Goal: Information Seeking & Learning: Learn about a topic

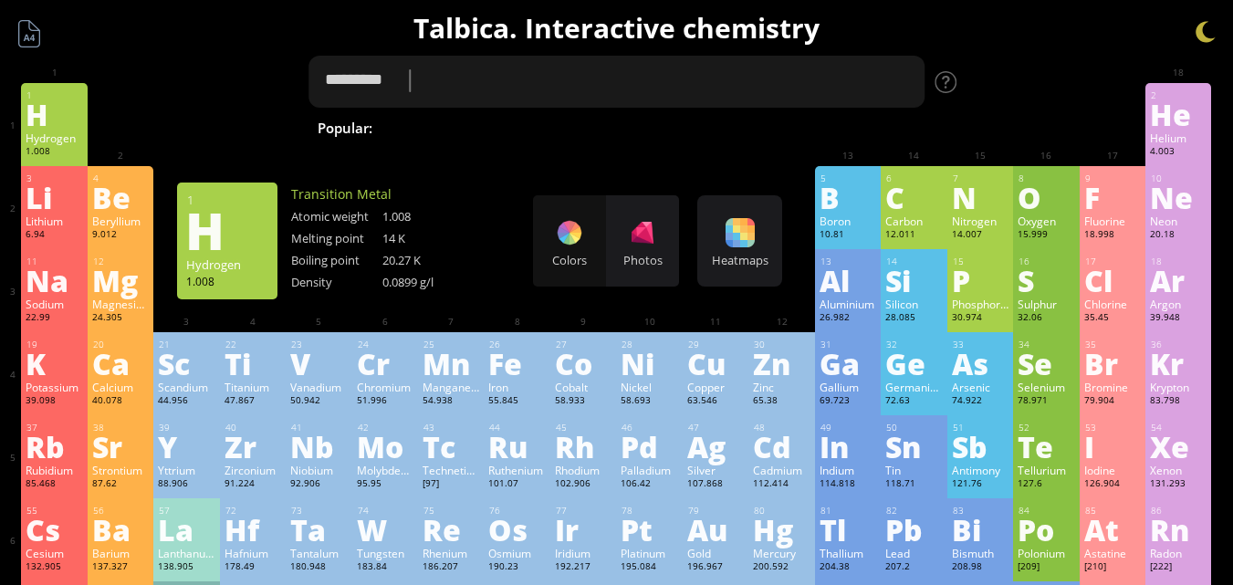
drag, startPoint x: 489, startPoint y: 68, endPoint x: 398, endPoint y: 90, distance: 94.1
click at [398, 90] on textarea "*********" at bounding box center [617, 82] width 617 height 52
click at [352, 77] on textarea "*******" at bounding box center [617, 82] width 617 height 52
click at [438, 79] on textarea "**********" at bounding box center [617, 82] width 617 height 52
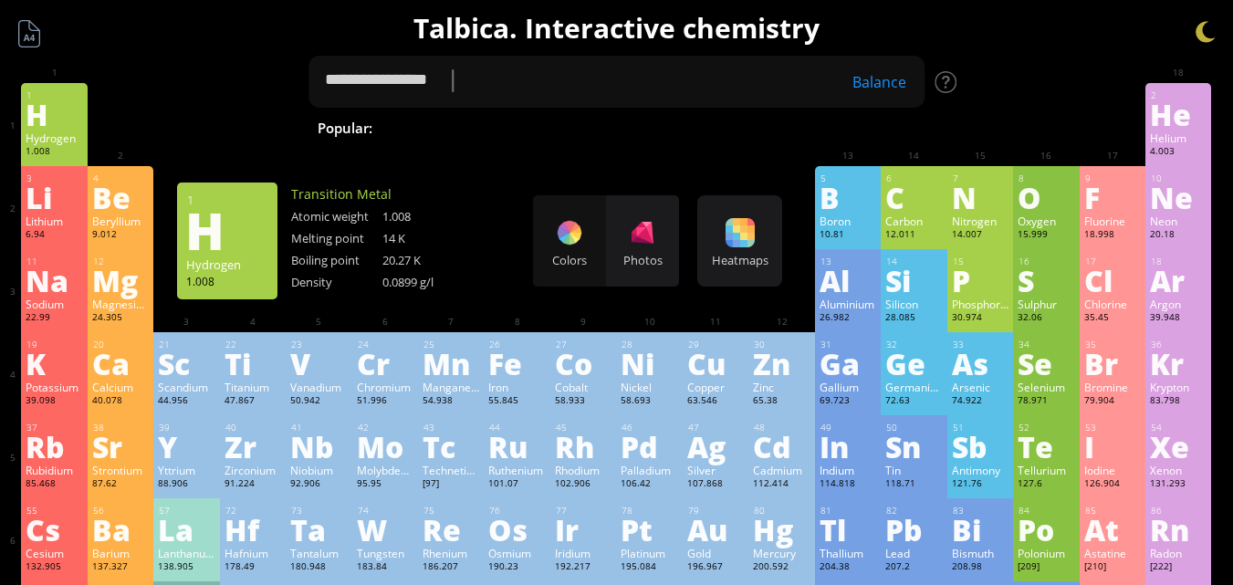
click at [885, 77] on div "Balance" at bounding box center [879, 82] width 91 height 20
click at [883, 82] on div "Close" at bounding box center [888, 82] width 74 height 24
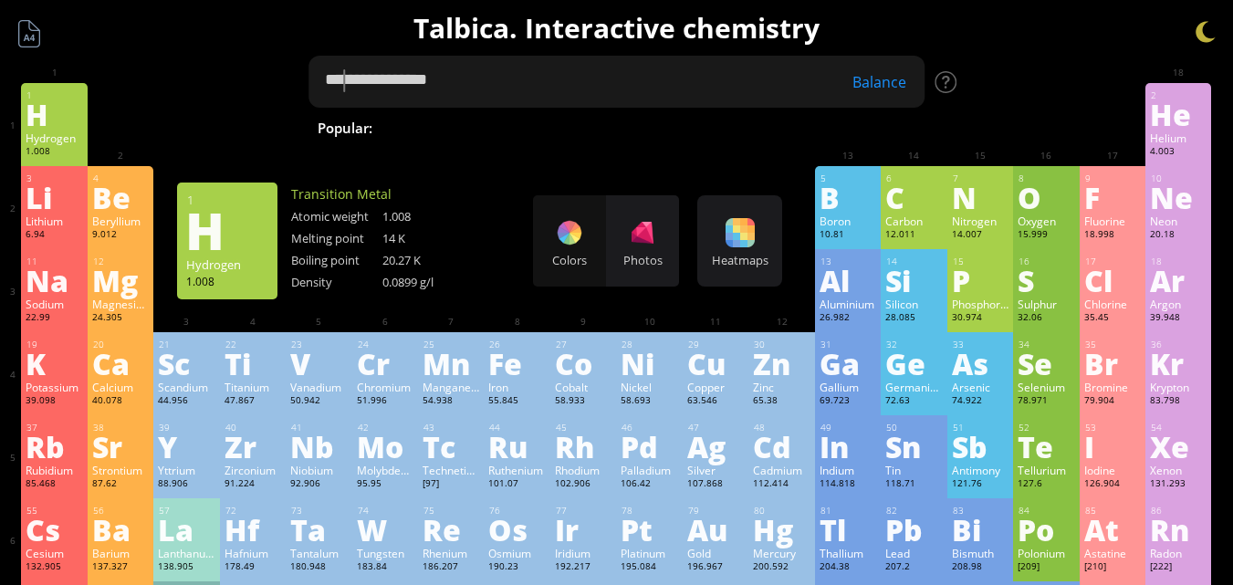
click at [347, 83] on textarea "**********" at bounding box center [617, 82] width 617 height 52
click at [357, 89] on textarea "**********" at bounding box center [617, 82] width 617 height 52
type textarea "**********"
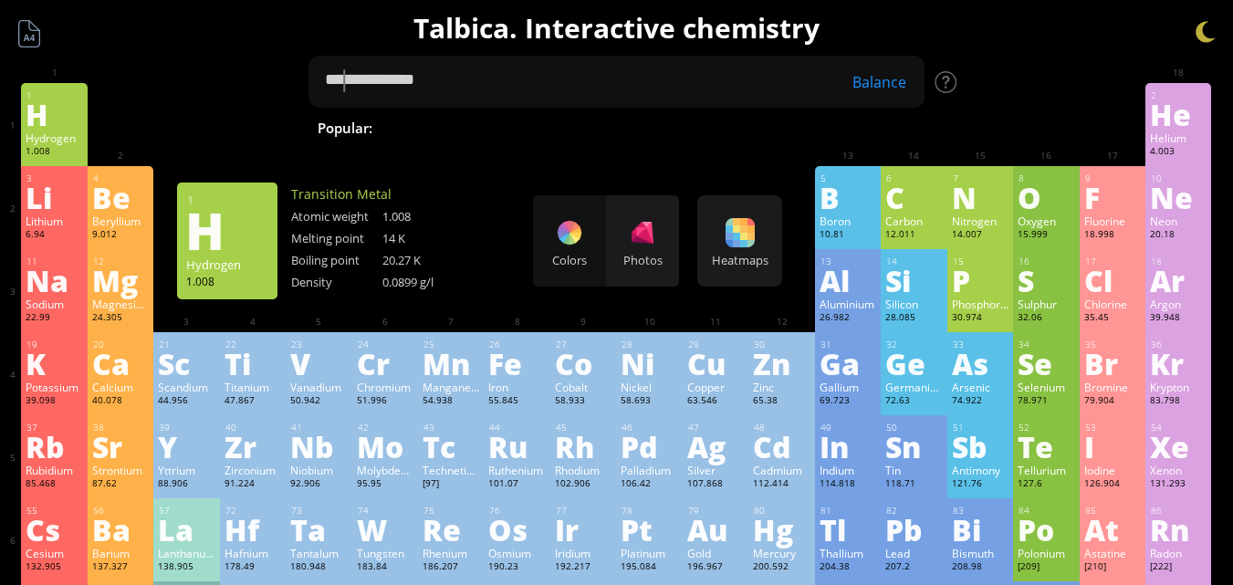
click at [919, 79] on div "Balance" at bounding box center [879, 82] width 91 height 20
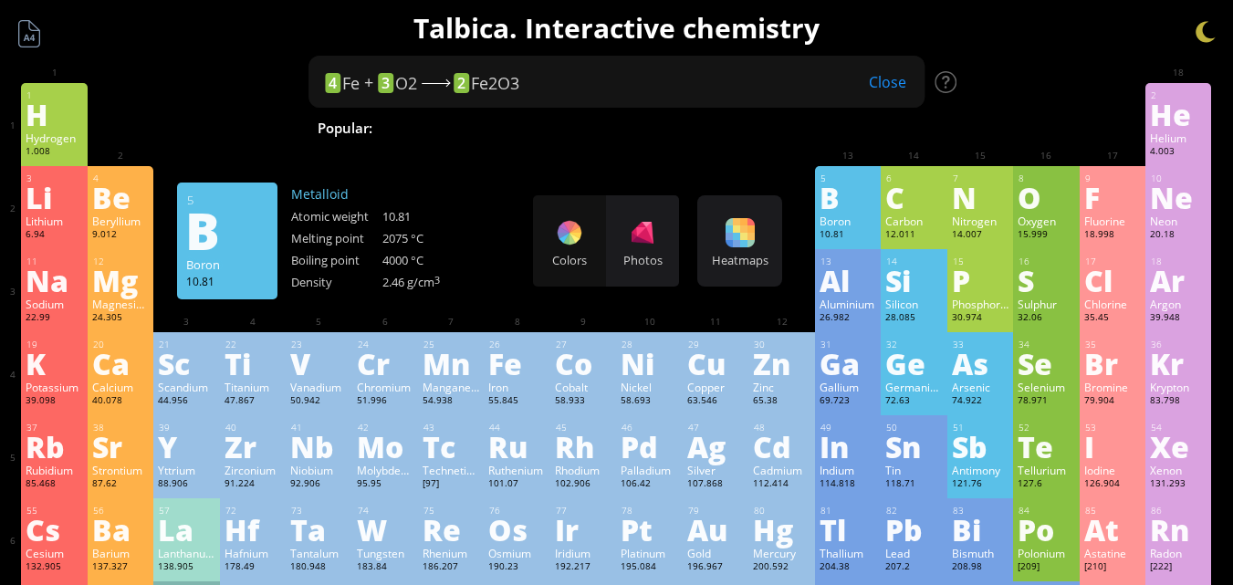
click at [577, 71] on div "4 Fe + 3 O2 2 Fe2O3 Close" at bounding box center [584, 82] width 519 height 24
click at [887, 85] on div "Close" at bounding box center [888, 82] width 74 height 24
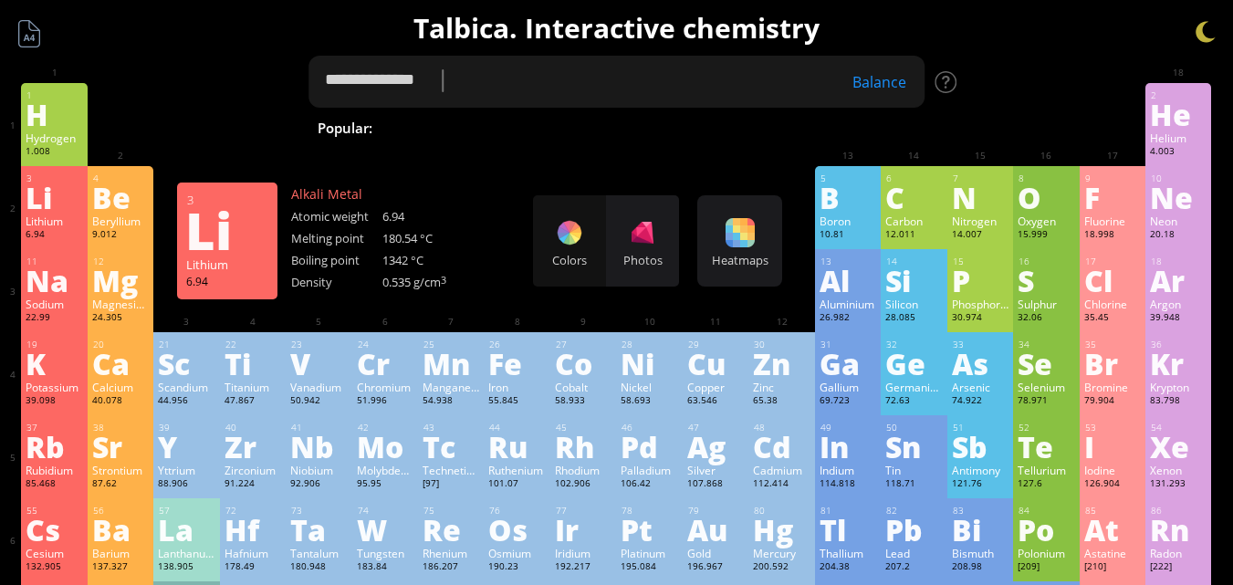
drag, startPoint x: 749, startPoint y: 73, endPoint x: 59, endPoint y: 198, distance: 700.6
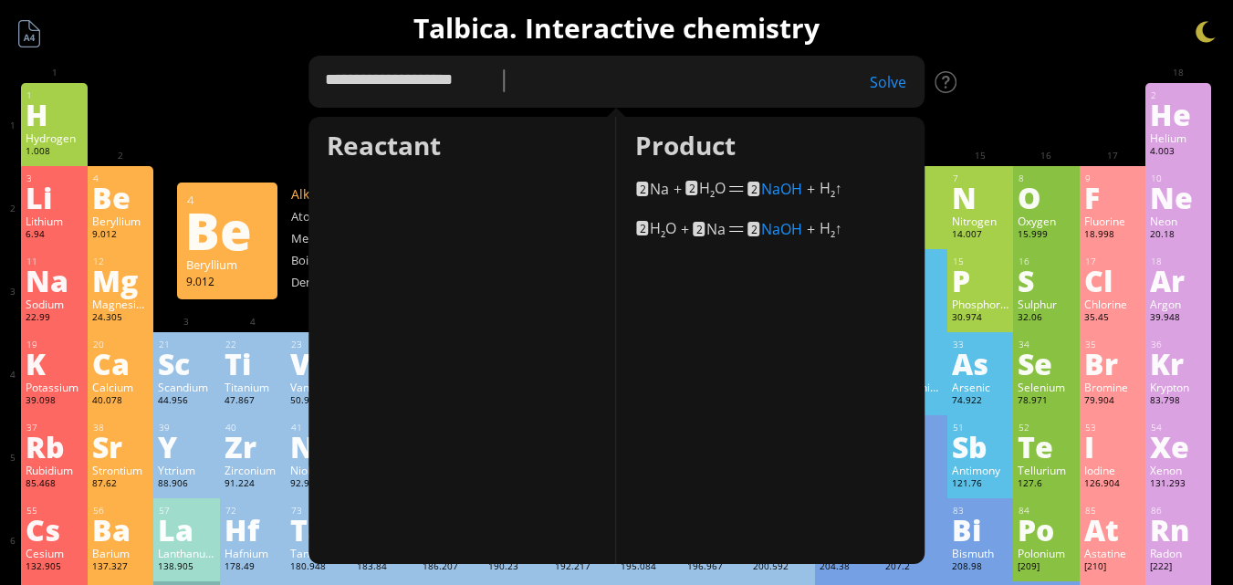
type textarea "**********"
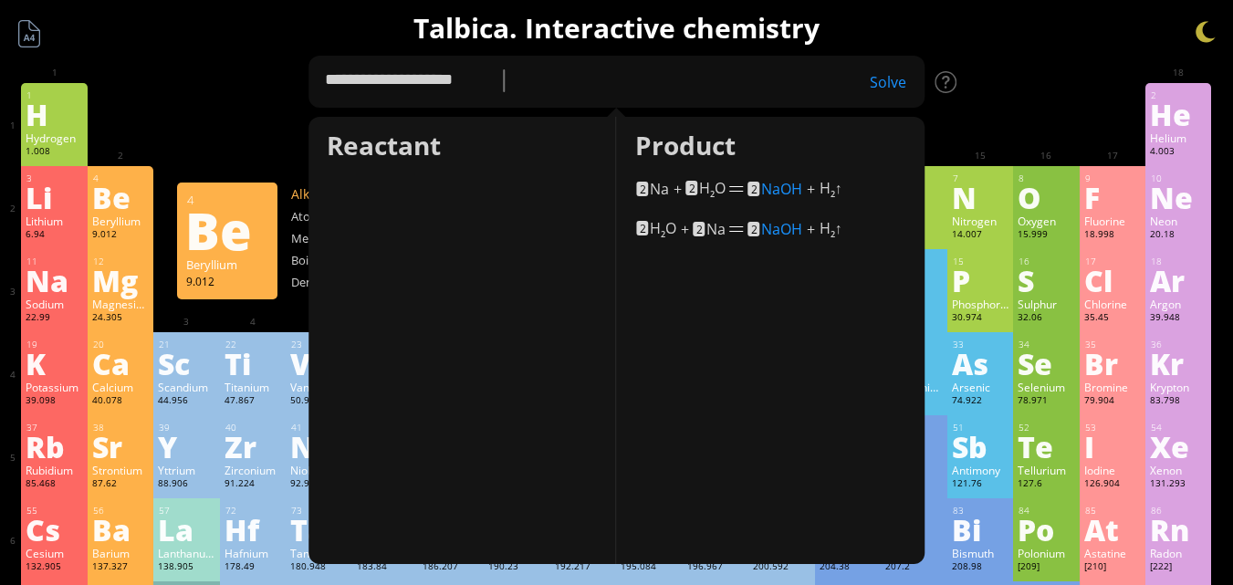
click at [898, 83] on div "Solve" at bounding box center [879, 82] width 91 height 20
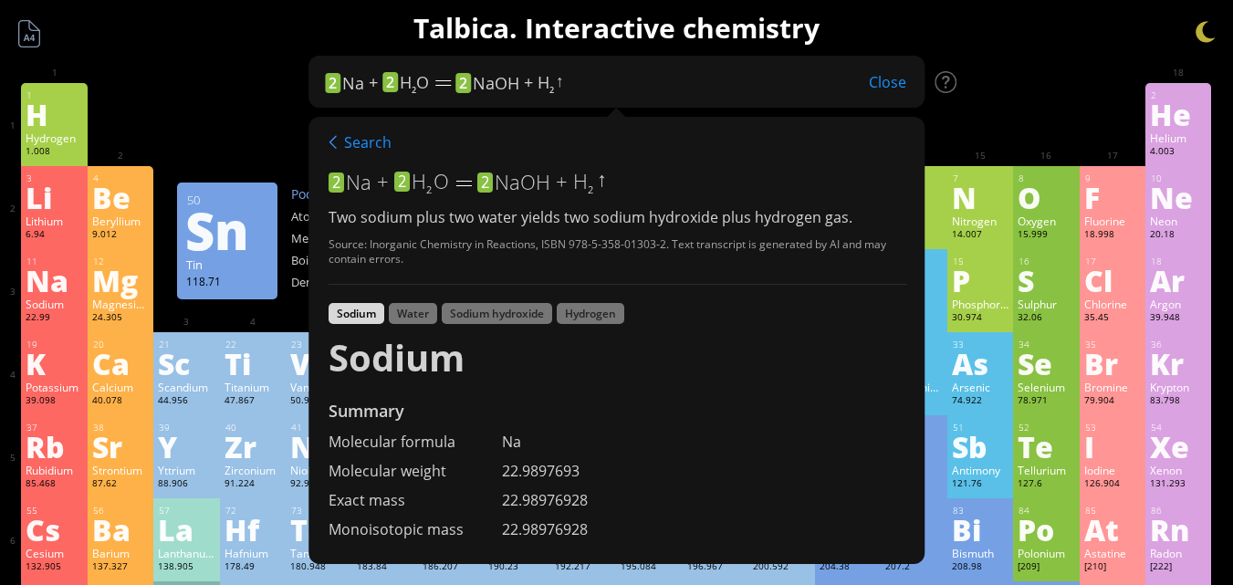
click at [422, 325] on div "Sodium Water Sodium hydroxide Hydrogen" at bounding box center [618, 316] width 579 height 26
click at [419, 307] on div "Water" at bounding box center [413, 313] width 48 height 21
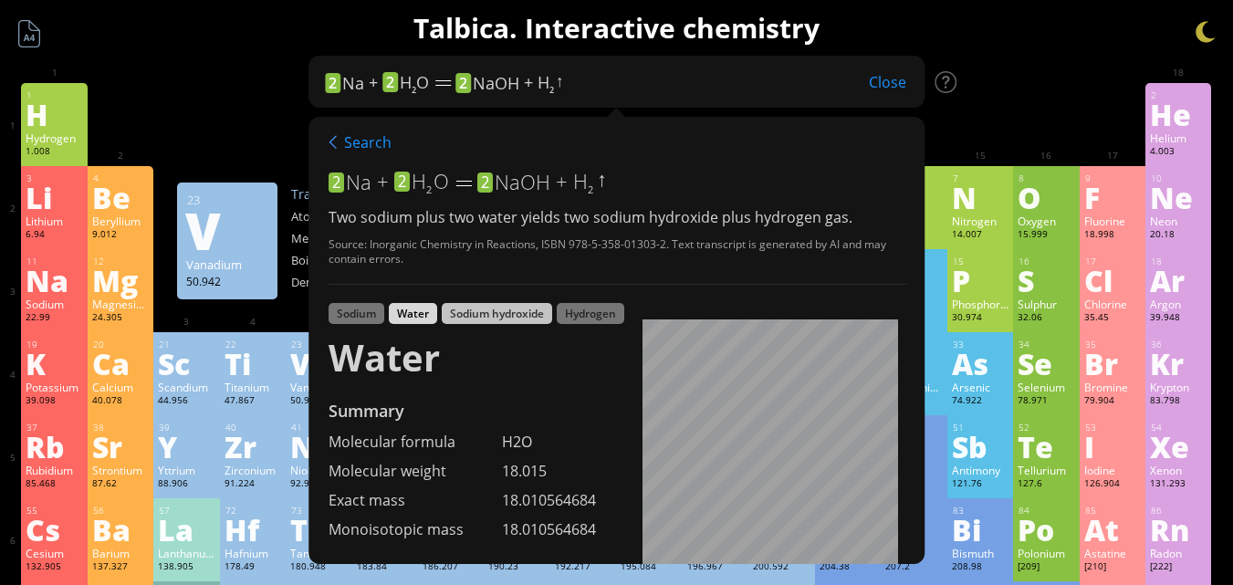
click at [506, 323] on div "Sodium hydroxide" at bounding box center [497, 313] width 110 height 21
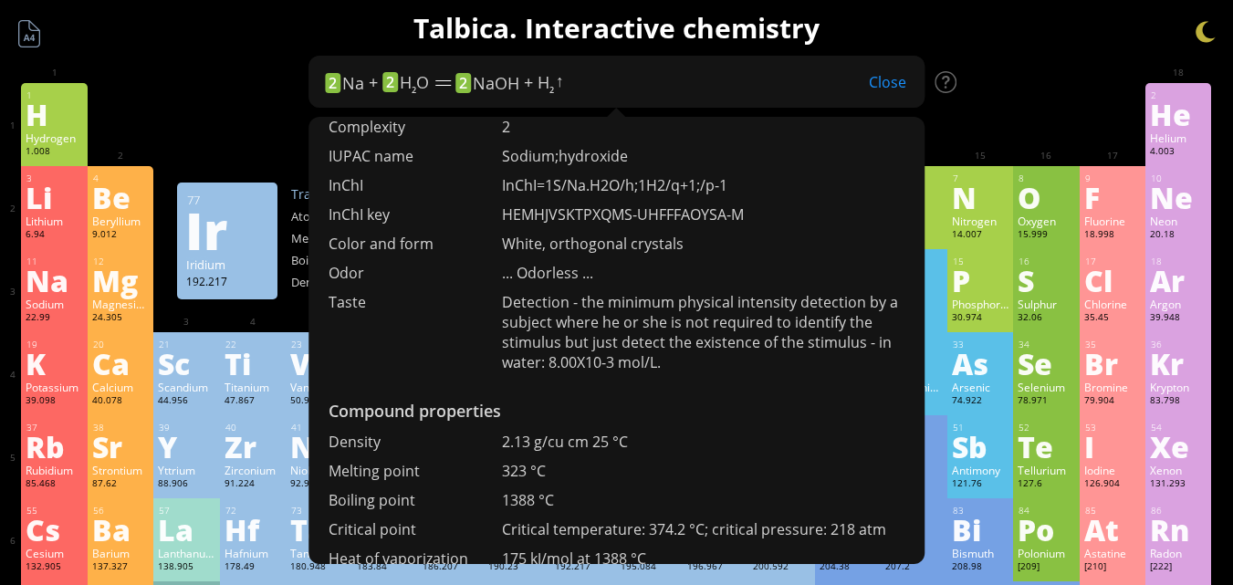
scroll to position [548, 0]
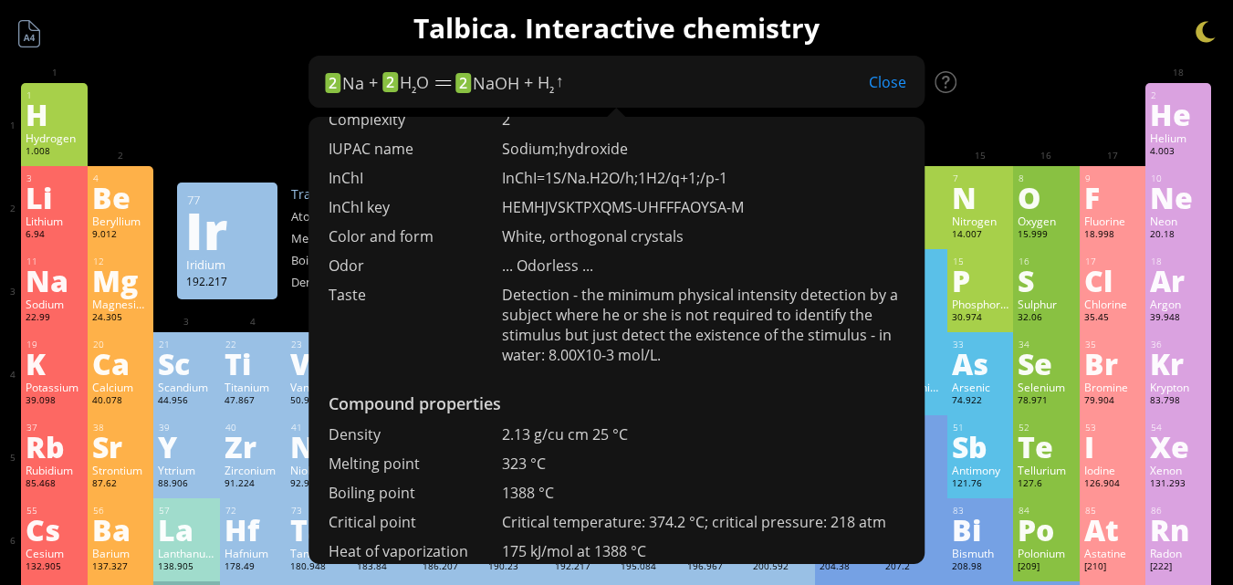
click at [898, 89] on div "Close" at bounding box center [888, 82] width 74 height 24
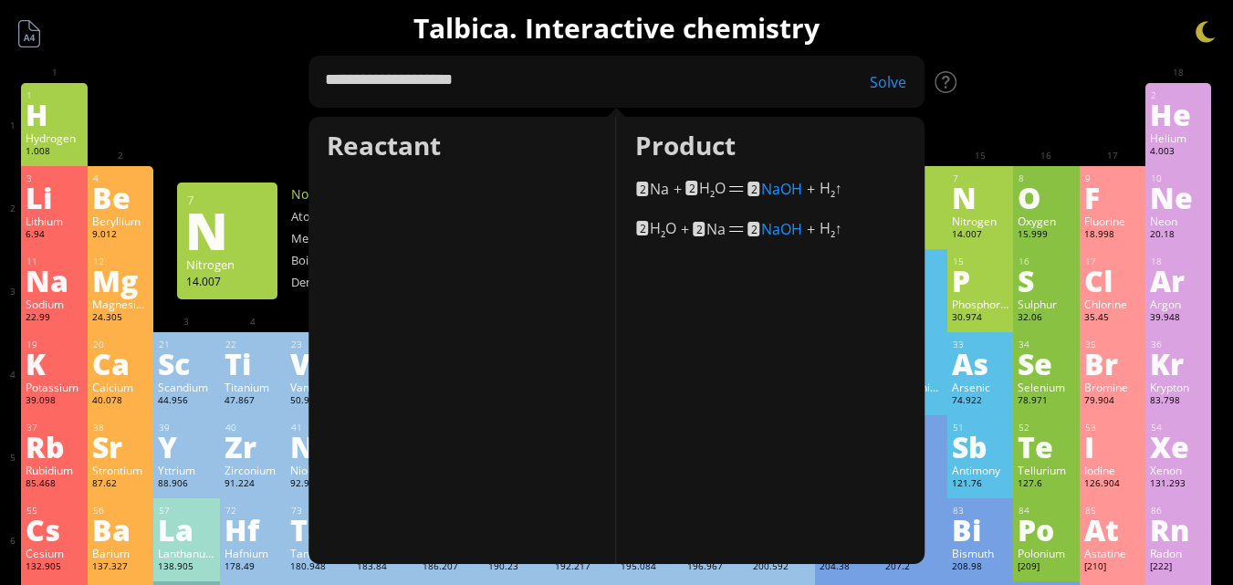
click at [905, 78] on div "Solve" at bounding box center [879, 82] width 91 height 20
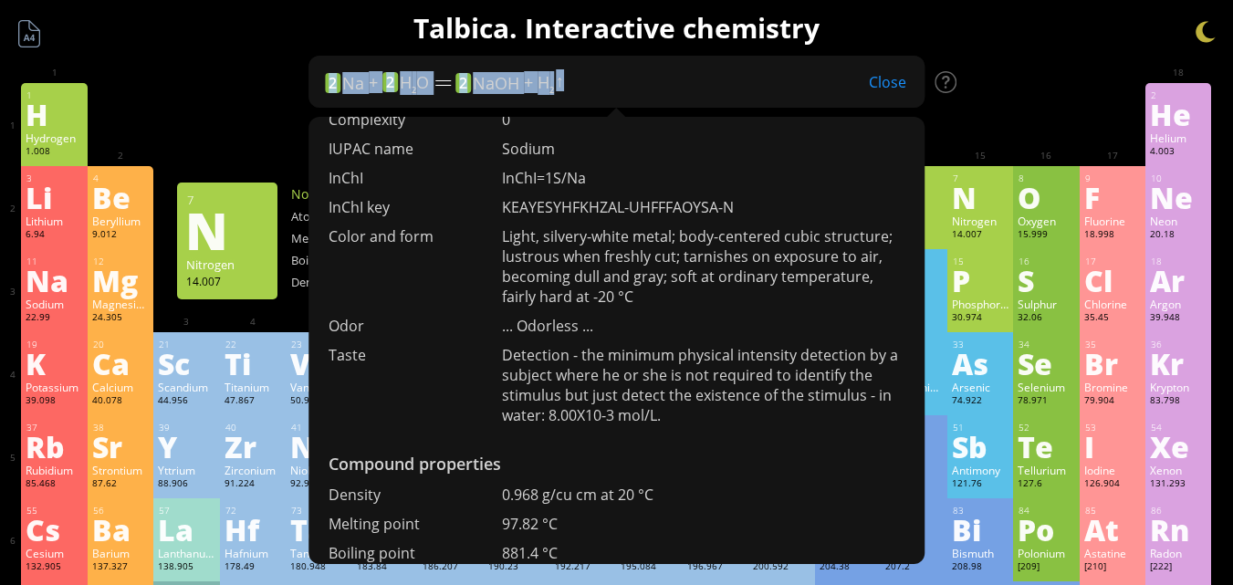
drag, startPoint x: 585, startPoint y: 83, endPoint x: 433, endPoint y: 108, distance: 154.5
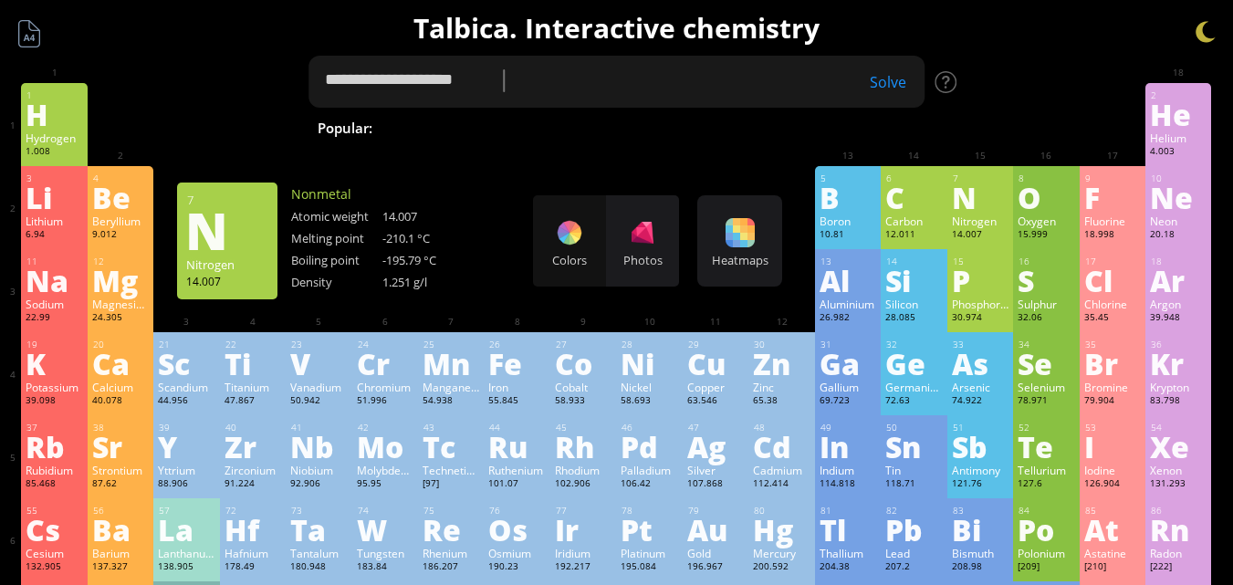
drag, startPoint x: 632, startPoint y: 99, endPoint x: 169, endPoint y: 88, distance: 463.0
type textarea "**********"
click at [875, 89] on div "Close" at bounding box center [888, 82] width 74 height 24
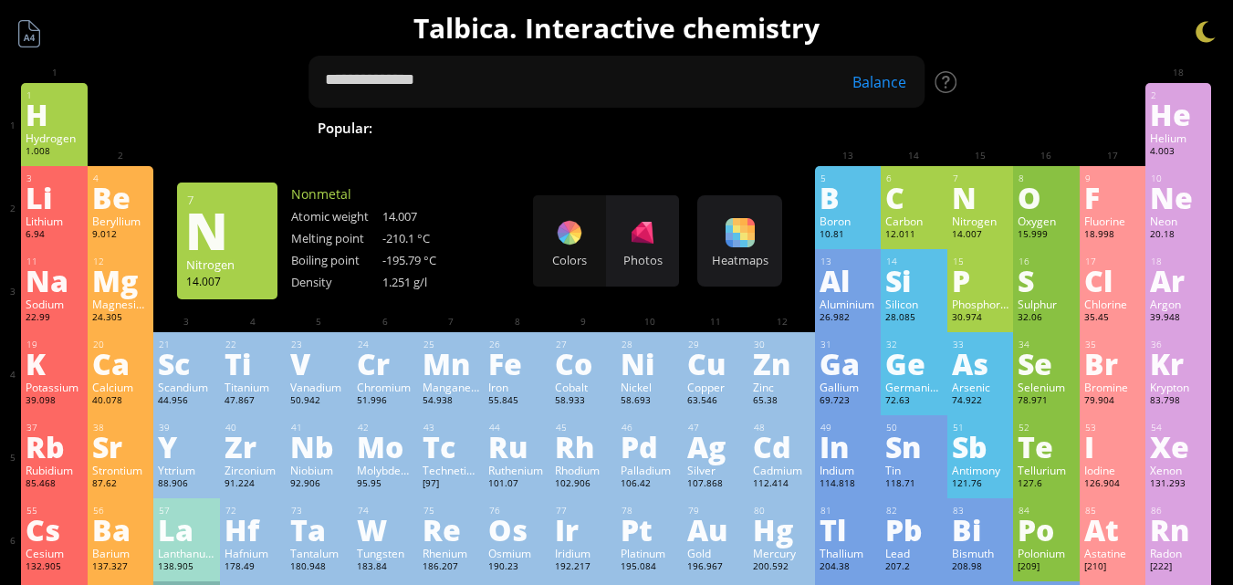
click at [905, 76] on div "Balance" at bounding box center [879, 82] width 91 height 20
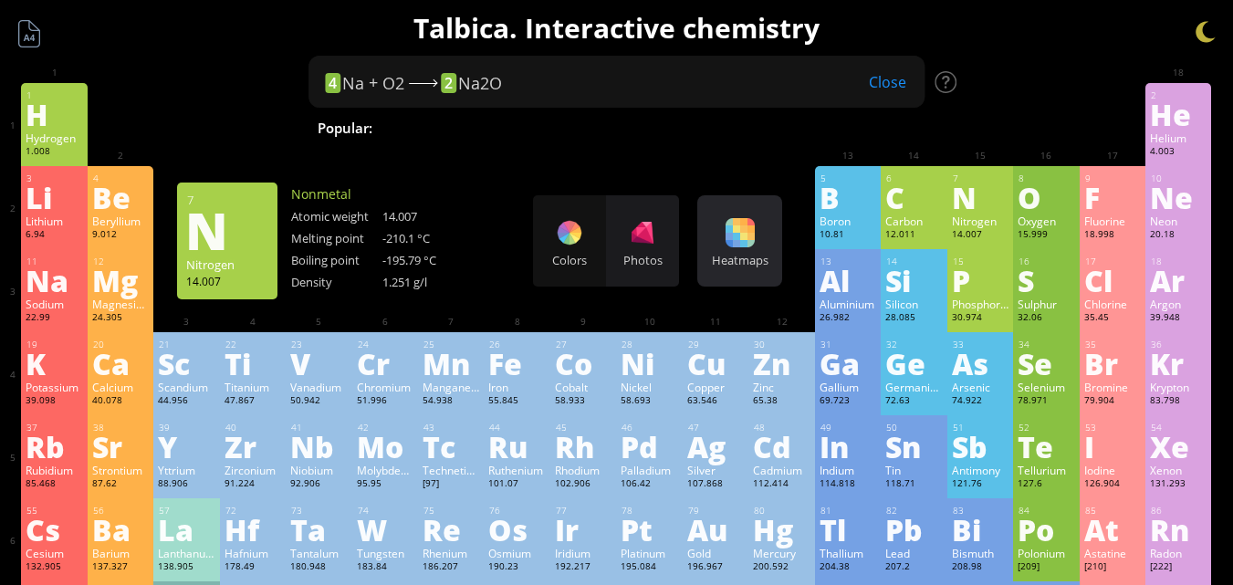
click at [726, 268] on div "Heatmaps Heatmaps Normal mode Melting point Boiling point Density Atomic weight…" at bounding box center [740, 240] width 85 height 91
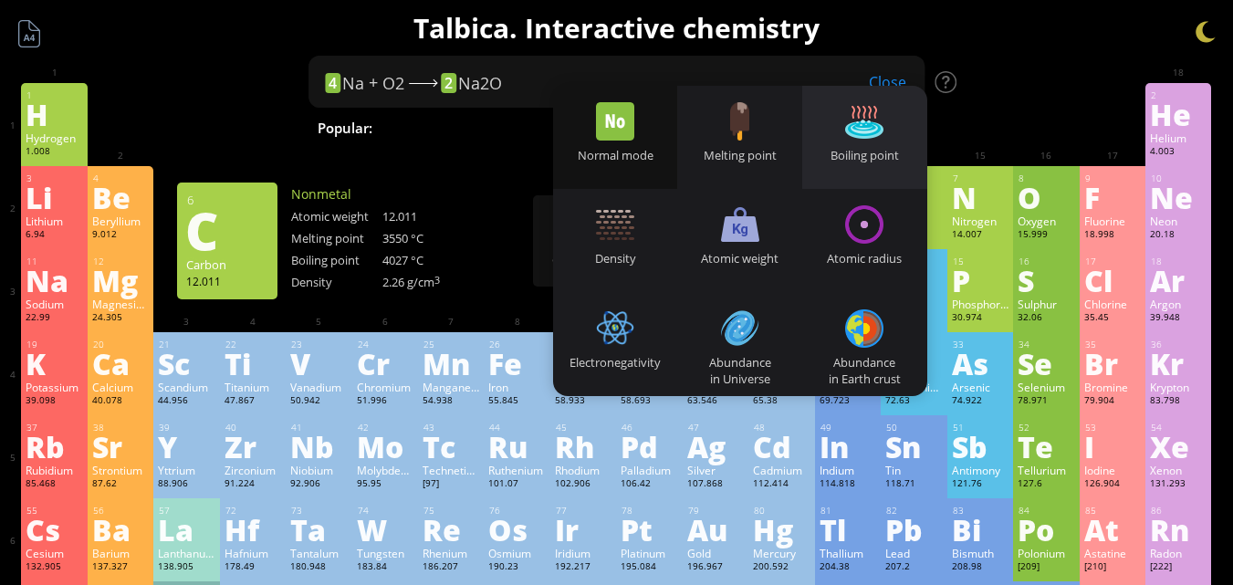
click at [879, 117] on div at bounding box center [864, 121] width 38 height 38
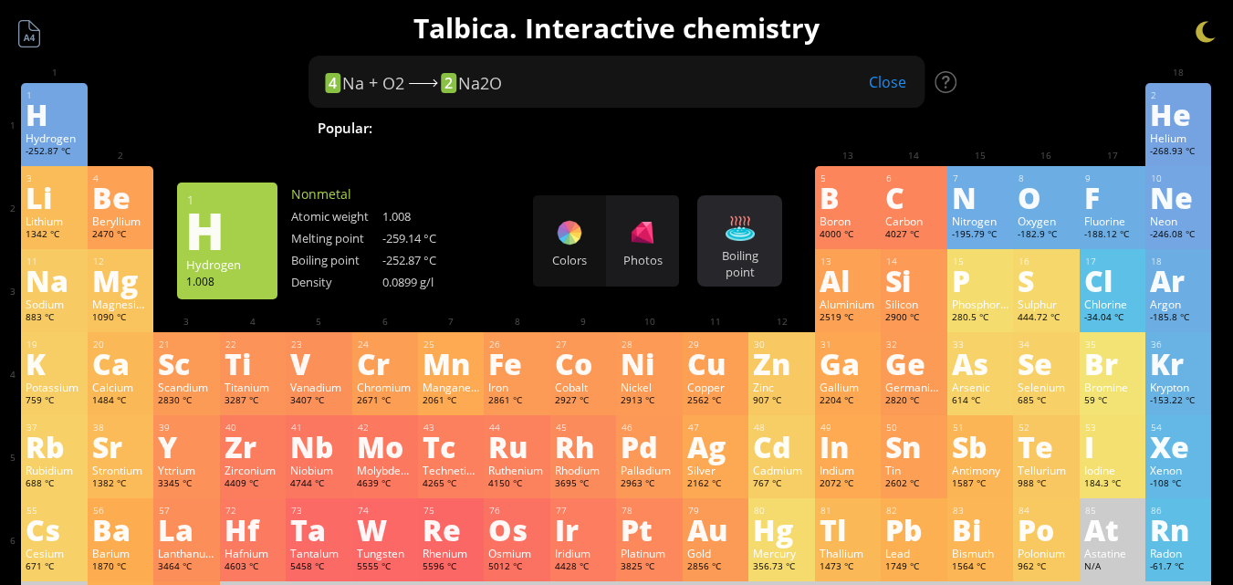
click at [768, 220] on div "Boiling point Heatmaps Normal mode Melting point Boiling point Density Atomic w…" at bounding box center [740, 240] width 85 height 91
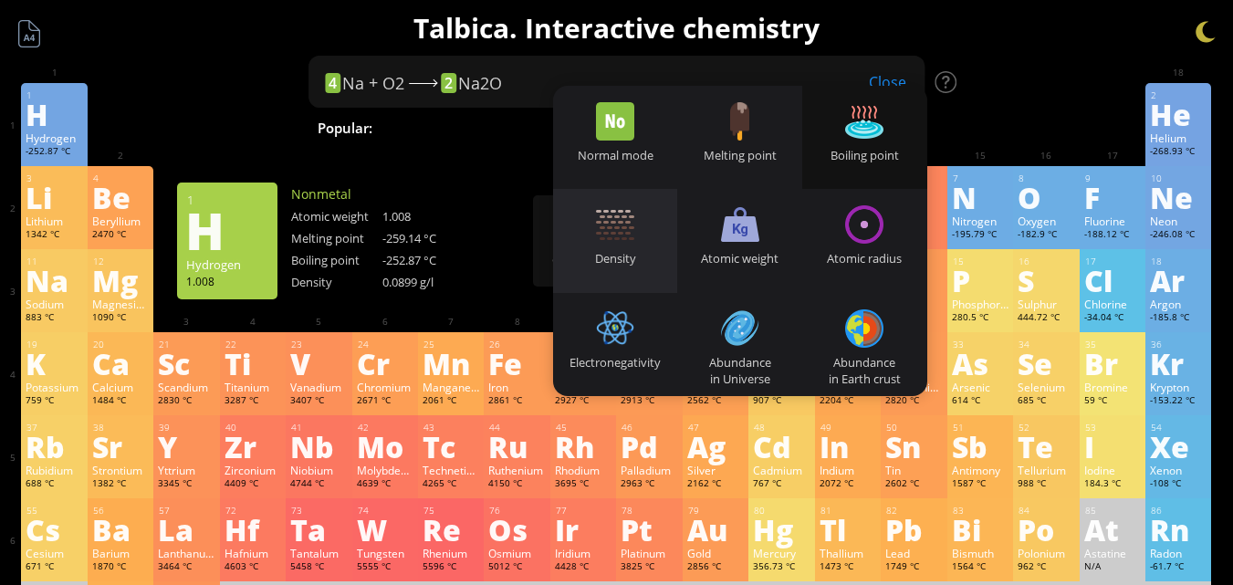
click at [666, 261] on div "Density" at bounding box center [615, 258] width 125 height 16
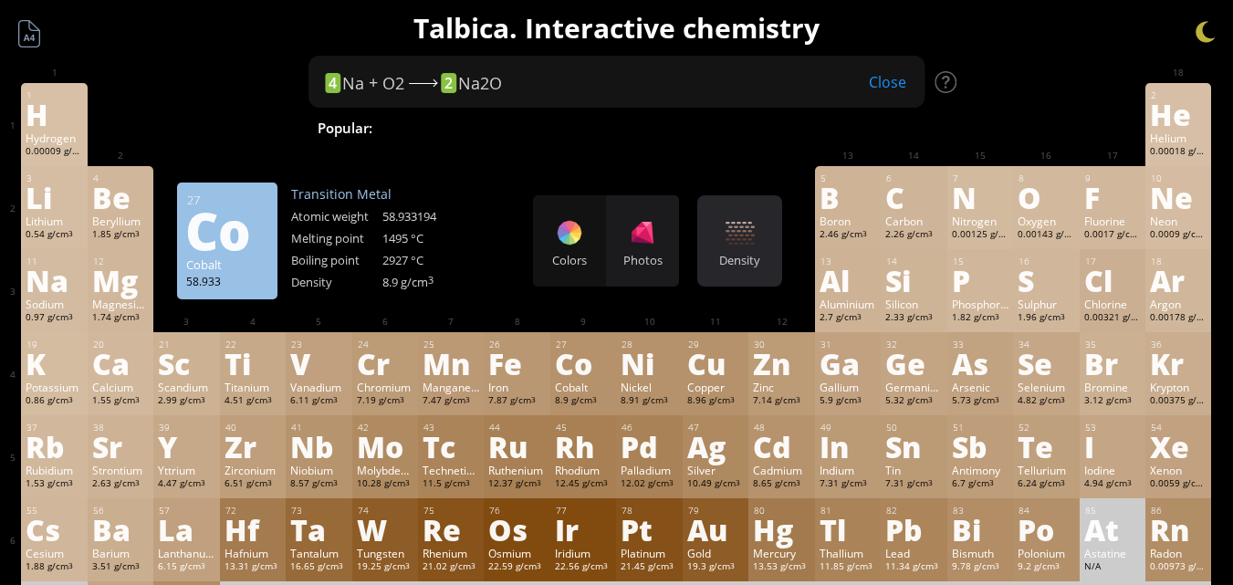
click at [771, 215] on div "Density Heatmaps Normal mode Melting point Boiling point Density Atomic weight …" at bounding box center [740, 240] width 85 height 91
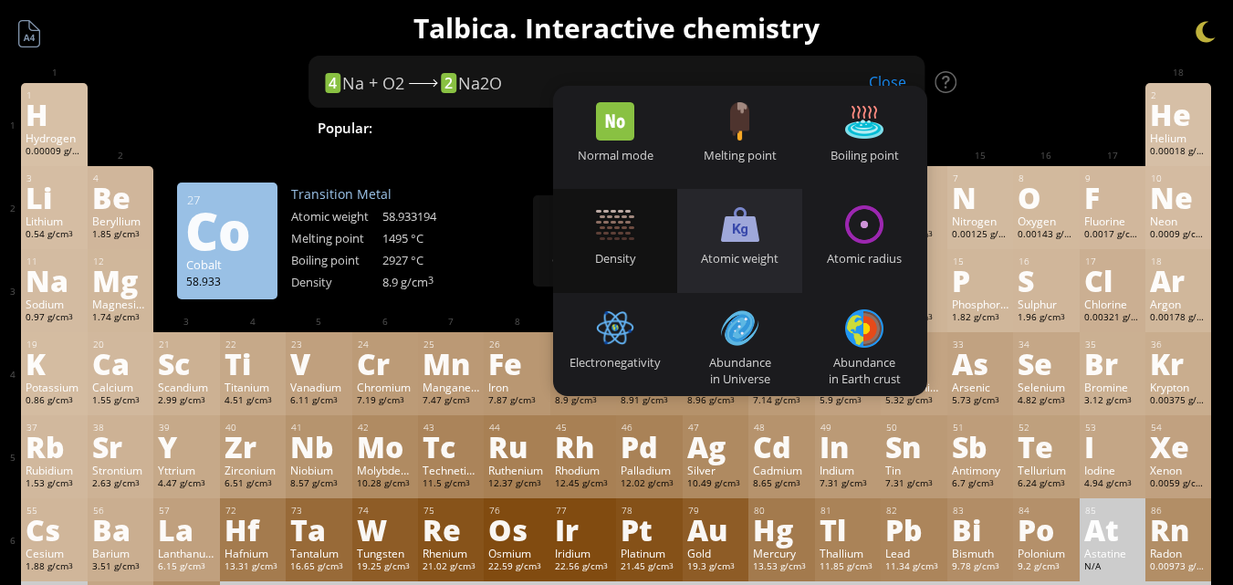
click at [766, 252] on div "Atomic weight" at bounding box center [739, 258] width 125 height 16
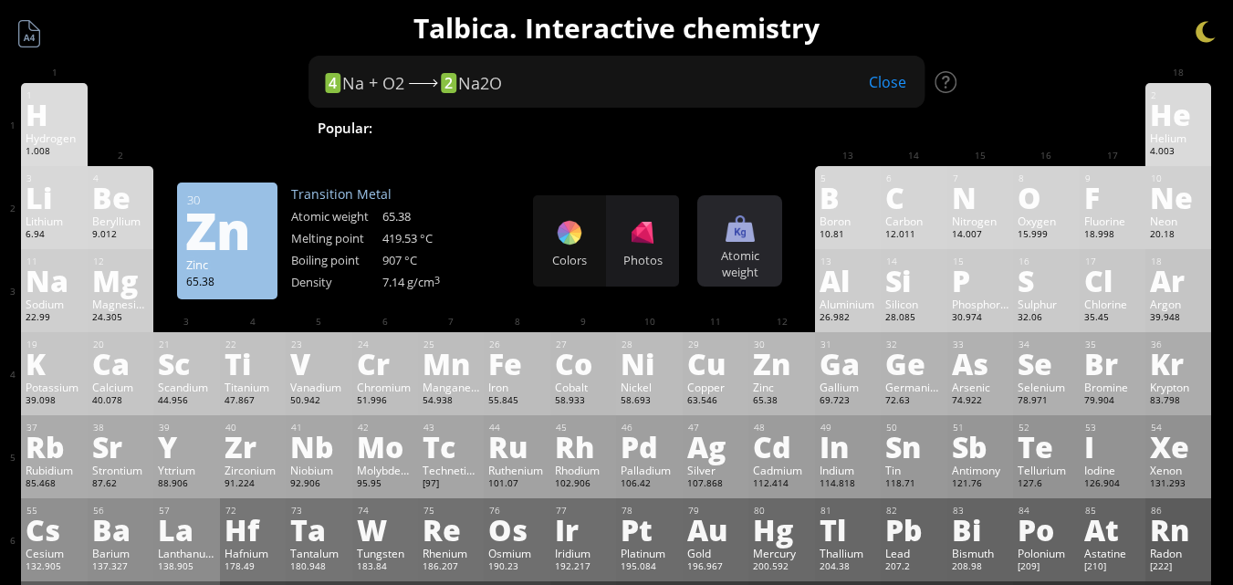
click at [782, 246] on div "Atomic weight Heatmaps Normal mode Melting point Boiling point Density Atomic w…" at bounding box center [740, 240] width 85 height 91
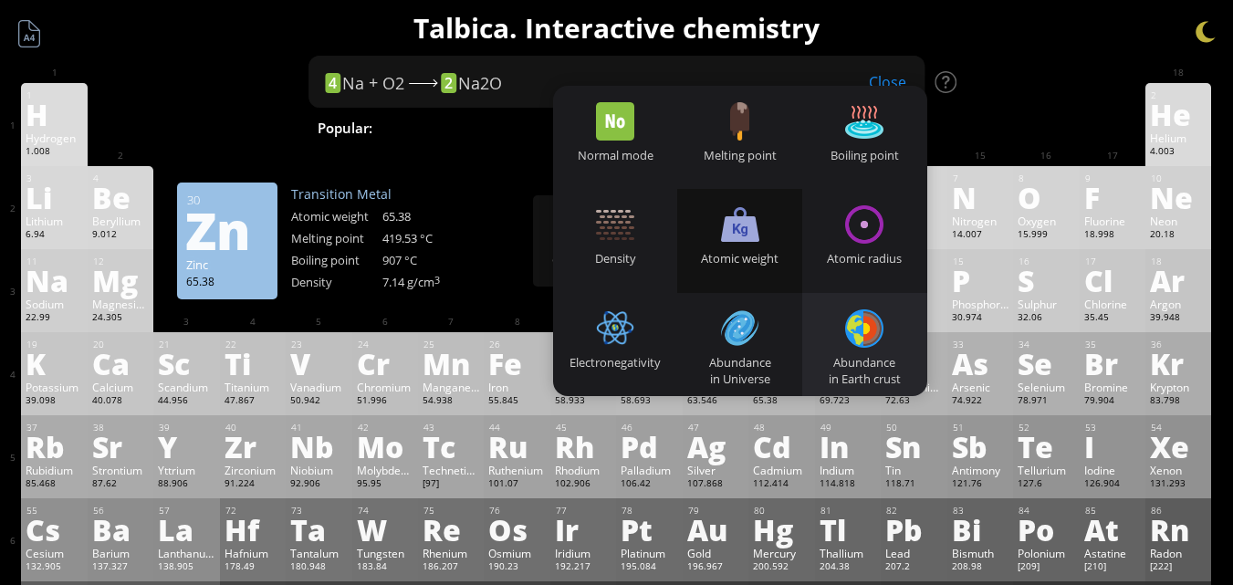
click at [869, 367] on div "Abundance in Earth crust" at bounding box center [865, 370] width 125 height 33
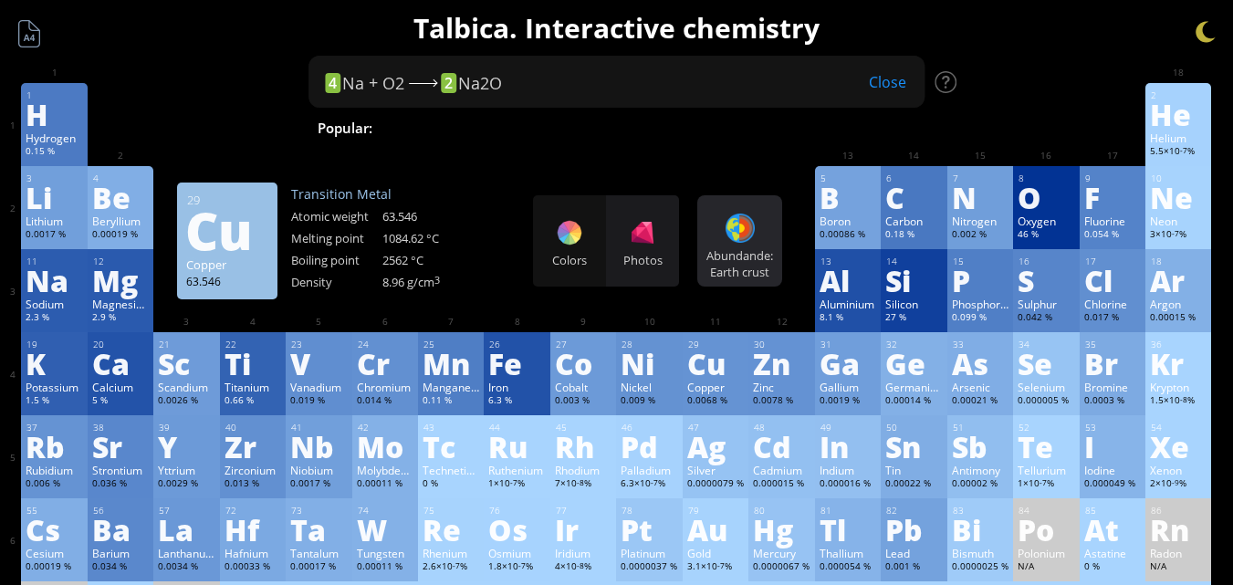
click at [748, 250] on div "Abundande: Earth crust" at bounding box center [740, 263] width 76 height 33
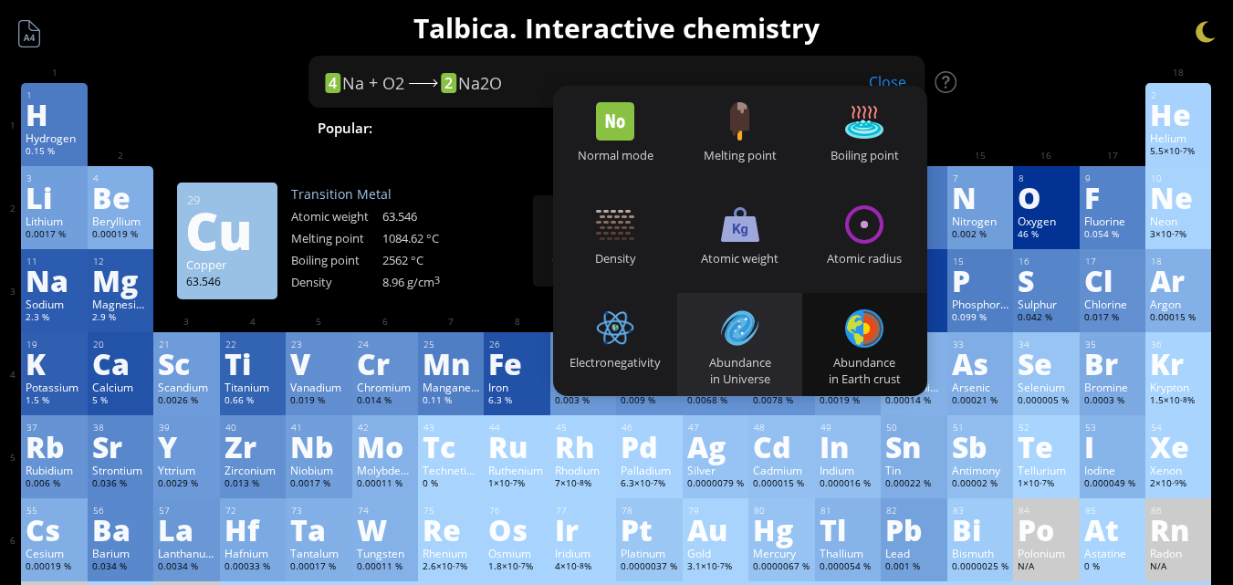
click at [745, 345] on div at bounding box center [740, 329] width 38 height 38
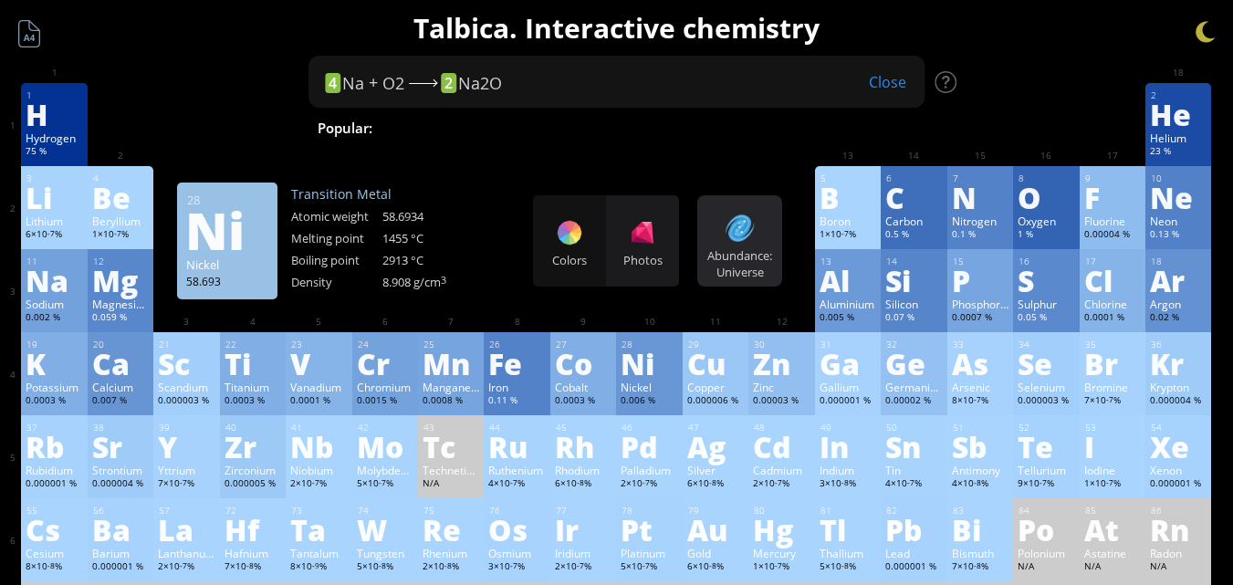
click at [747, 257] on div "Abundance: Universe" at bounding box center [740, 263] width 76 height 33
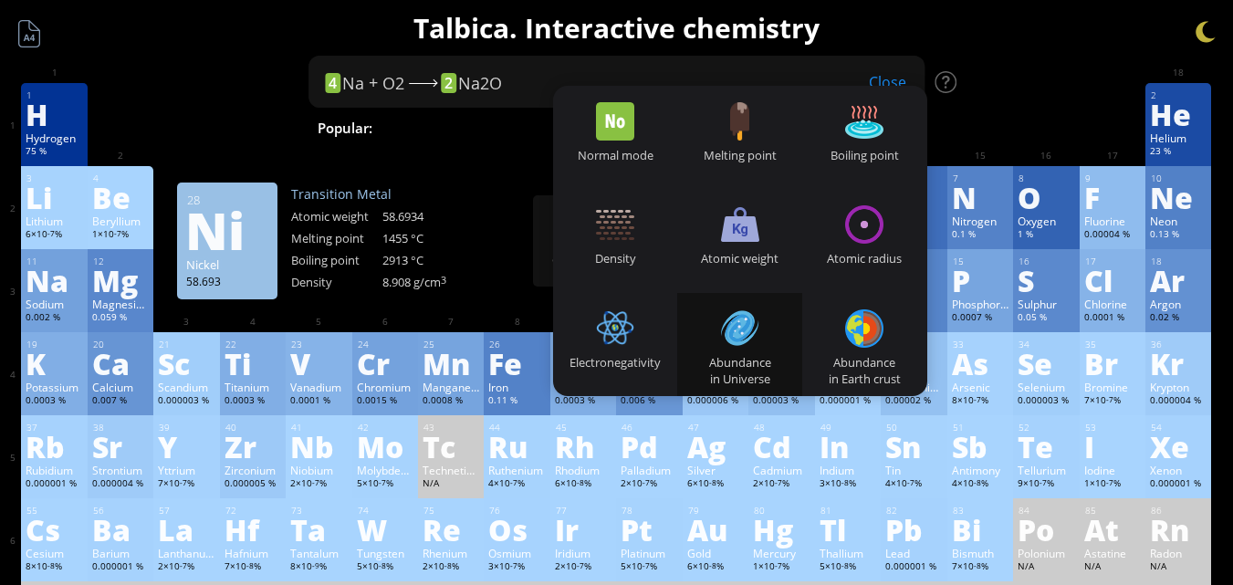
scroll to position [103, 0]
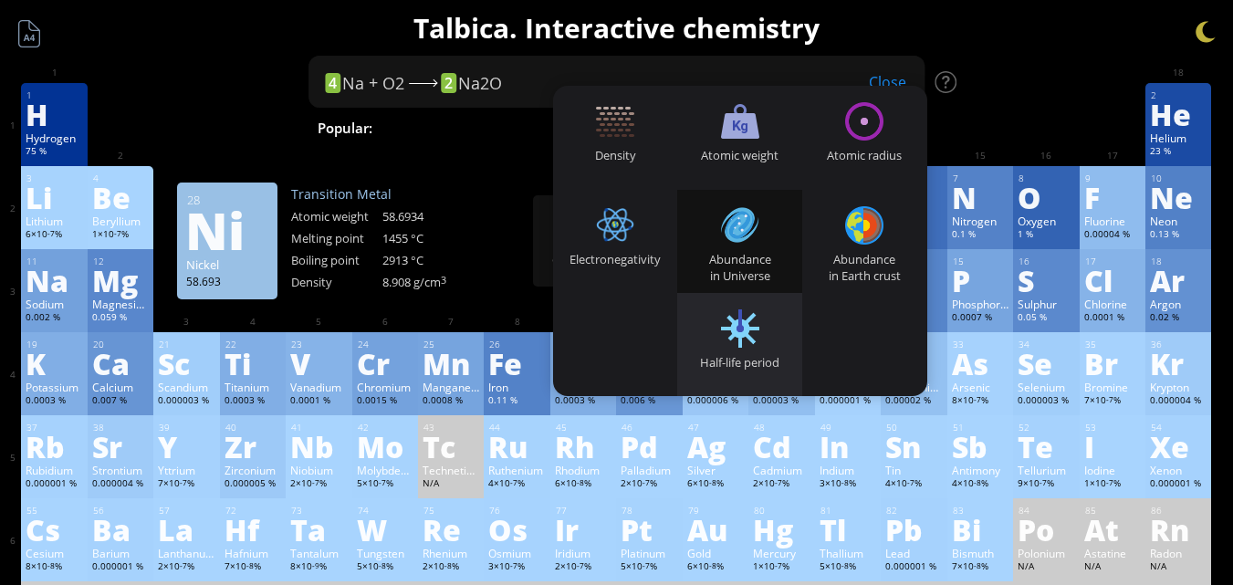
click at [745, 365] on div "Half-life period" at bounding box center [739, 362] width 125 height 16
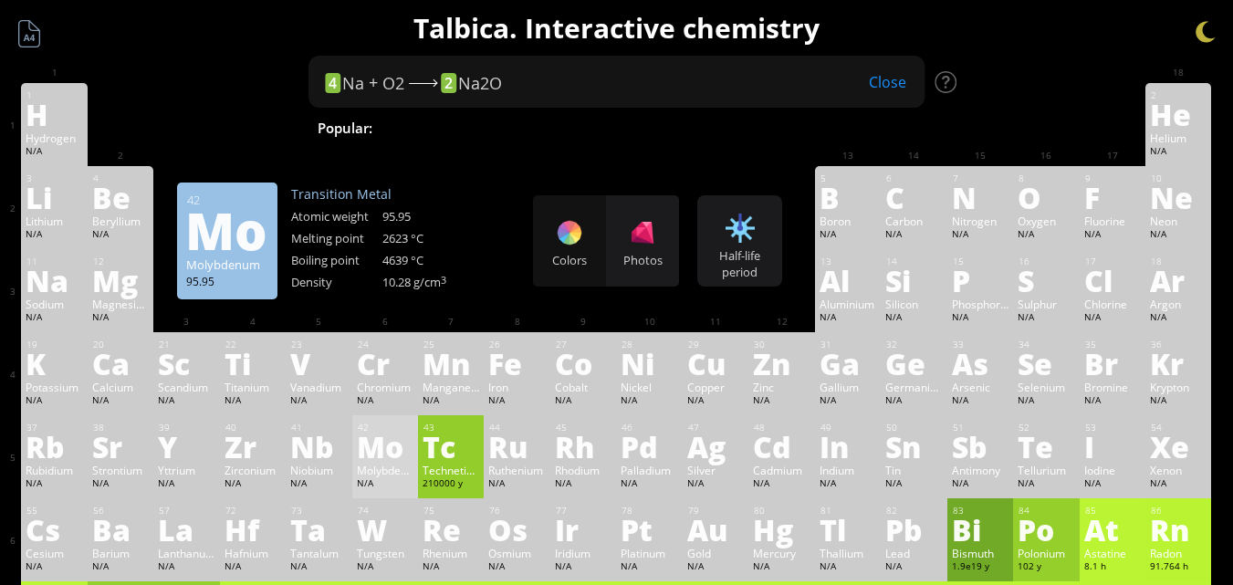
click at [377, 446] on div "Mo" at bounding box center [385, 446] width 57 height 29
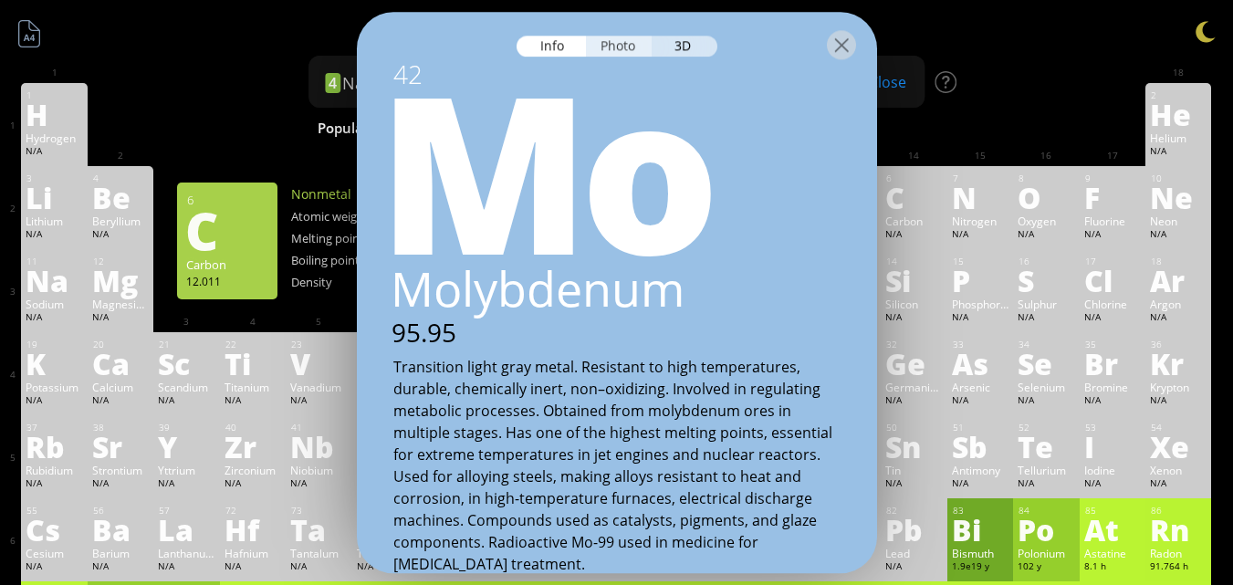
click at [650, 53] on div "Photo" at bounding box center [619, 46] width 66 height 21
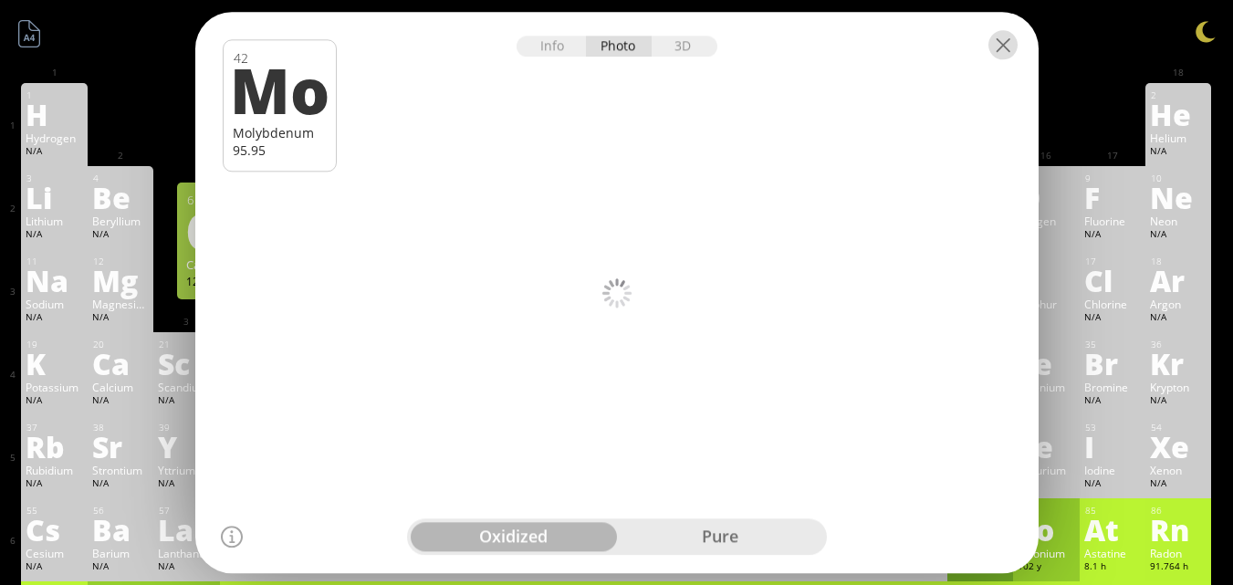
click at [1013, 41] on div at bounding box center [1003, 44] width 29 height 29
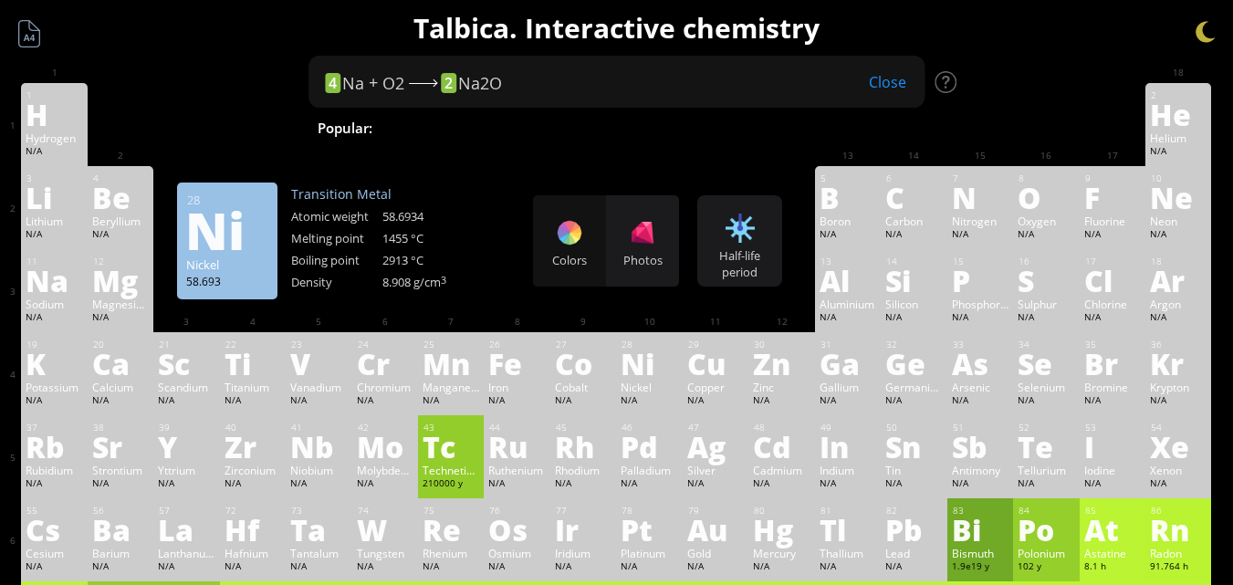
click at [704, 280] on div "Colors Photos Half-life period Heatmaps Normal mode Melting point Boiling point…" at bounding box center [657, 240] width 249 height 91
click at [744, 251] on div "Half-life period" at bounding box center [740, 263] width 76 height 33
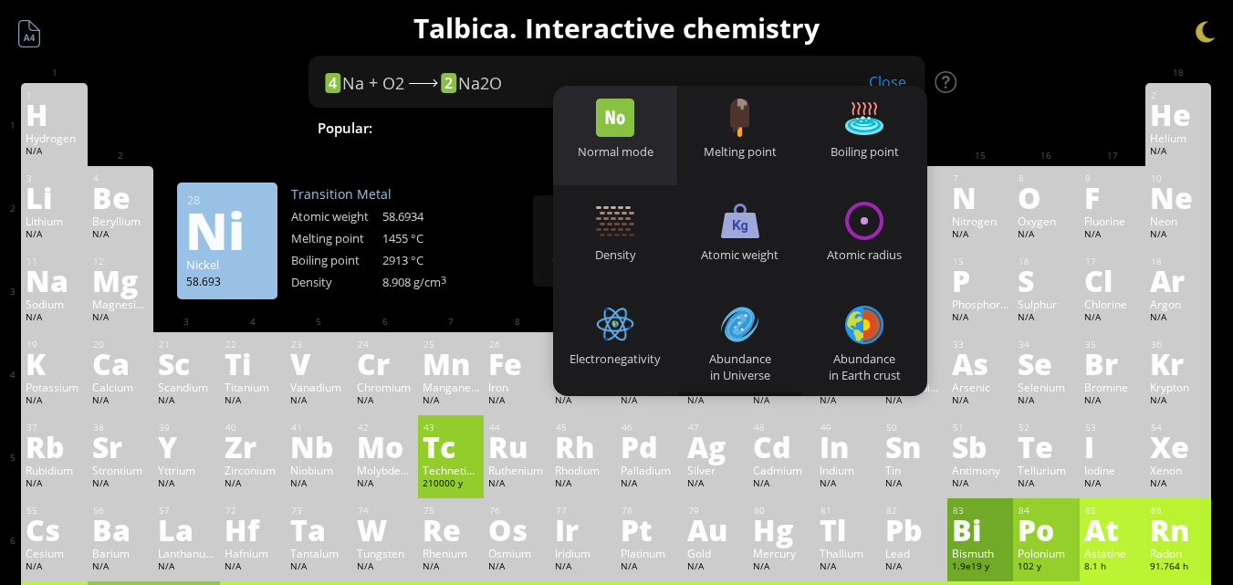
scroll to position [0, 0]
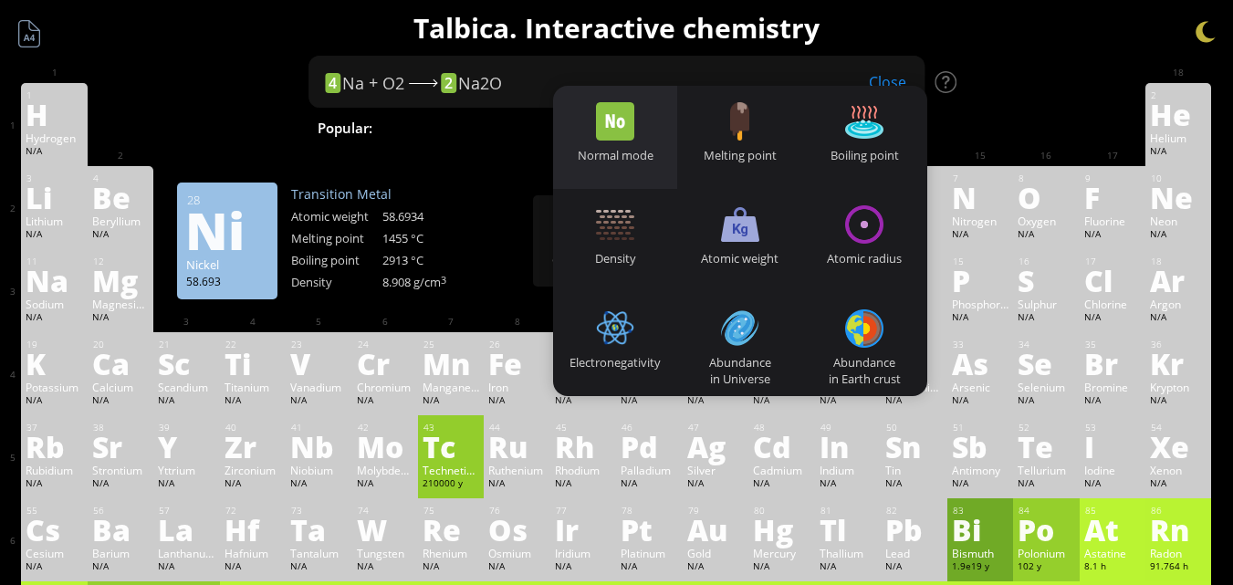
click at [619, 157] on div "Normal mode" at bounding box center [615, 155] width 125 height 16
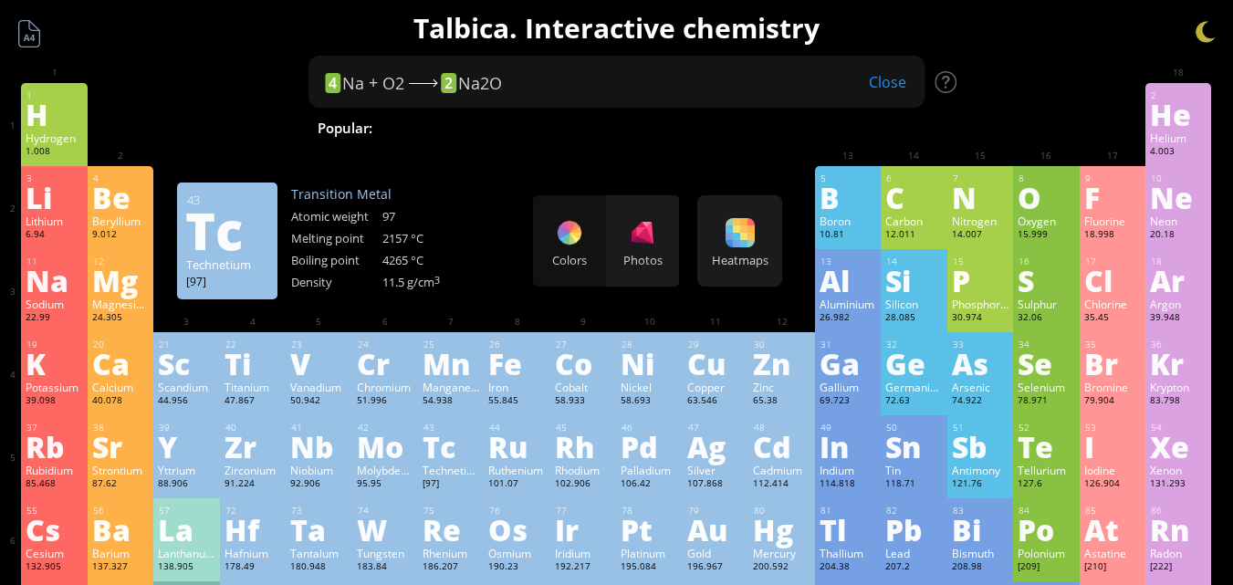
click at [438, 478] on div "[97]" at bounding box center [451, 485] width 57 height 15
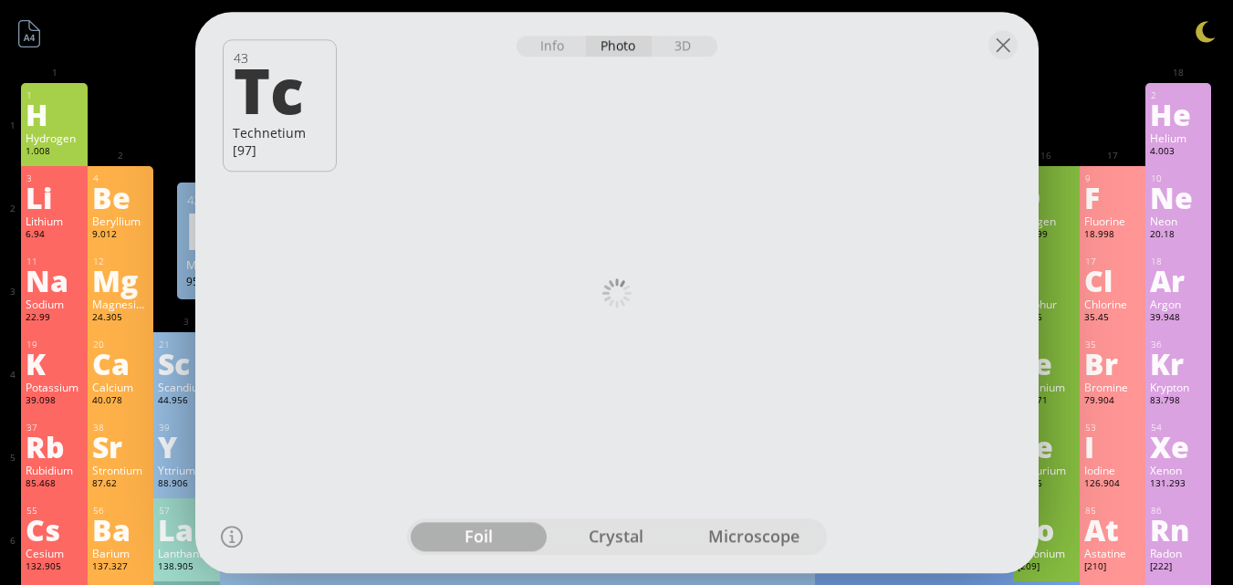
click at [657, 539] on div "crystal" at bounding box center [617, 536] width 138 height 29
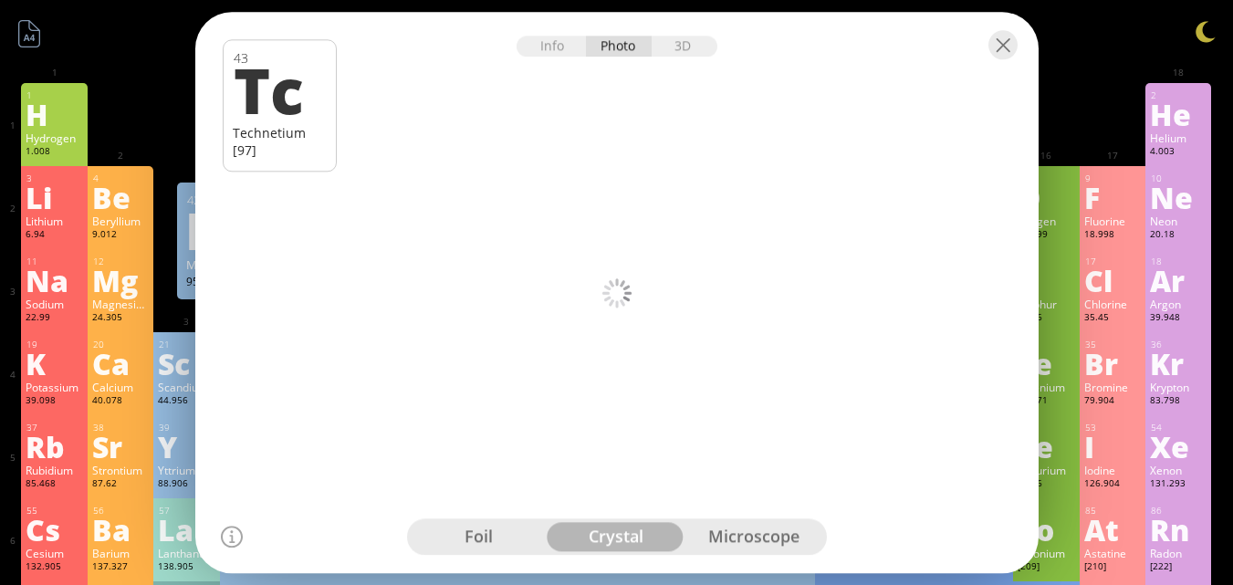
click at [743, 535] on div "microscope" at bounding box center [755, 536] width 138 height 29
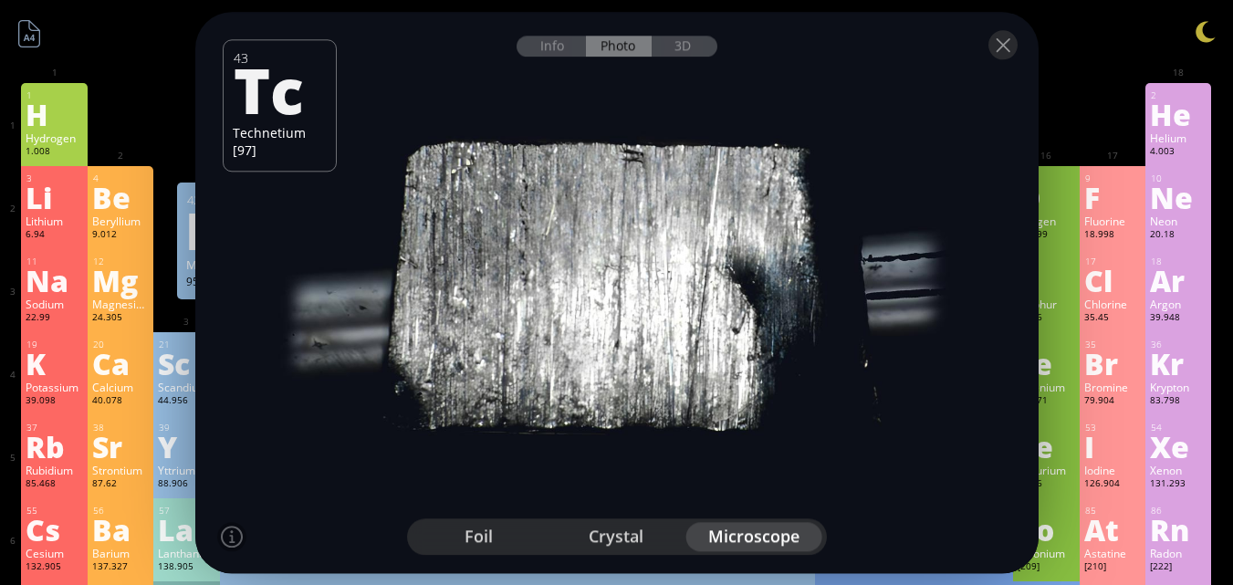
click at [623, 532] on div "crystal" at bounding box center [617, 536] width 138 height 29
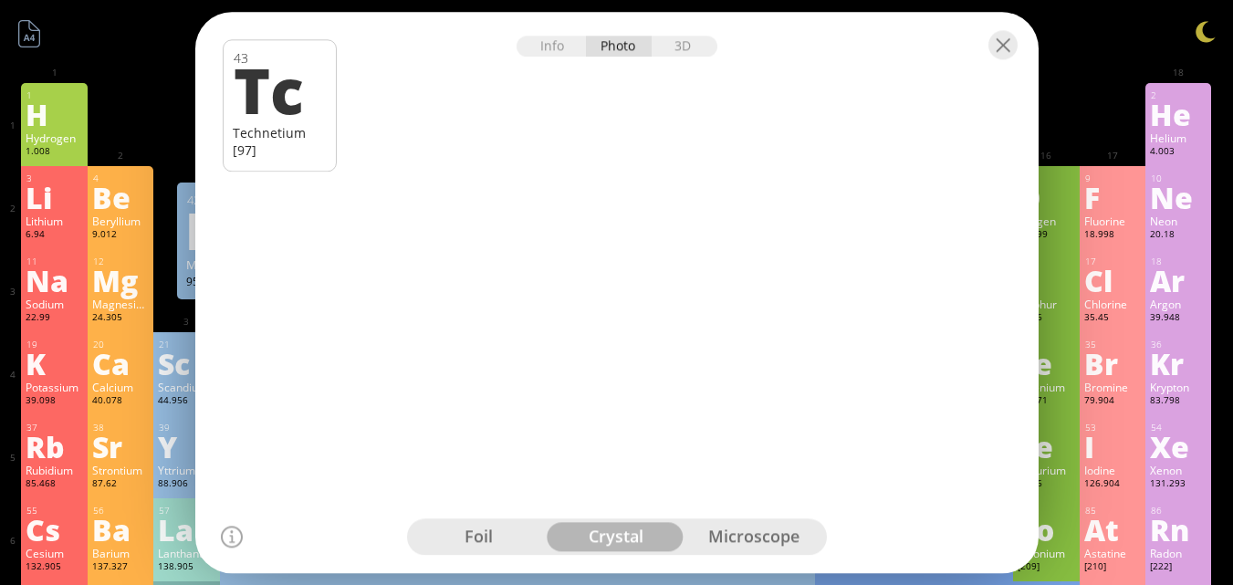
drag, startPoint x: 616, startPoint y: 102, endPoint x: 645, endPoint y: 192, distance: 93.8
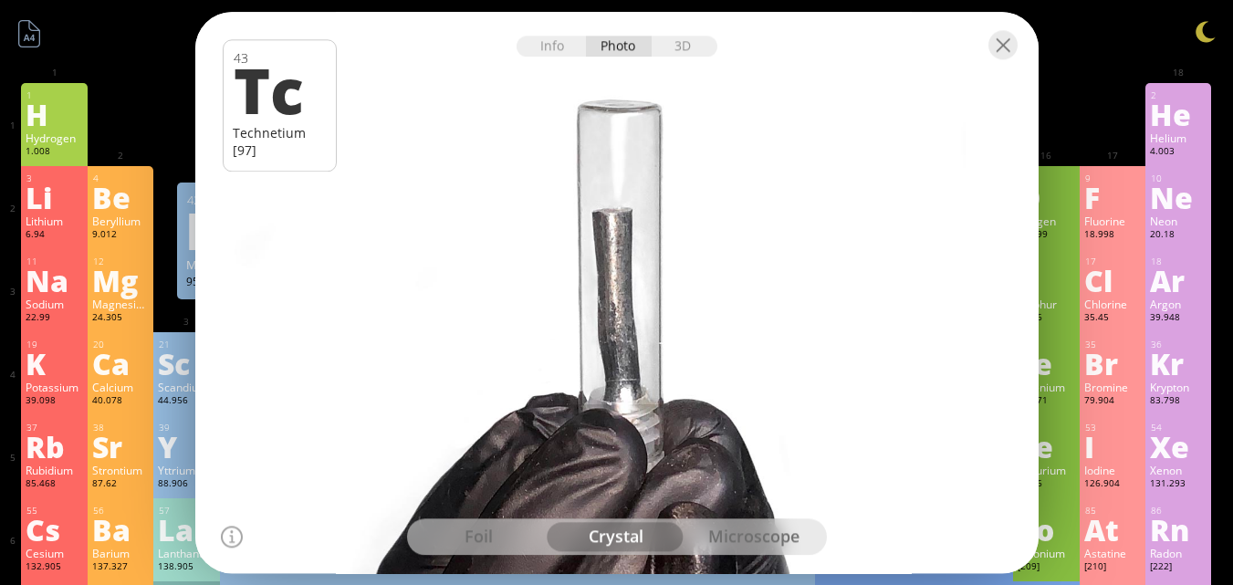
click at [639, 182] on div at bounding box center [617, 293] width 852 height 568
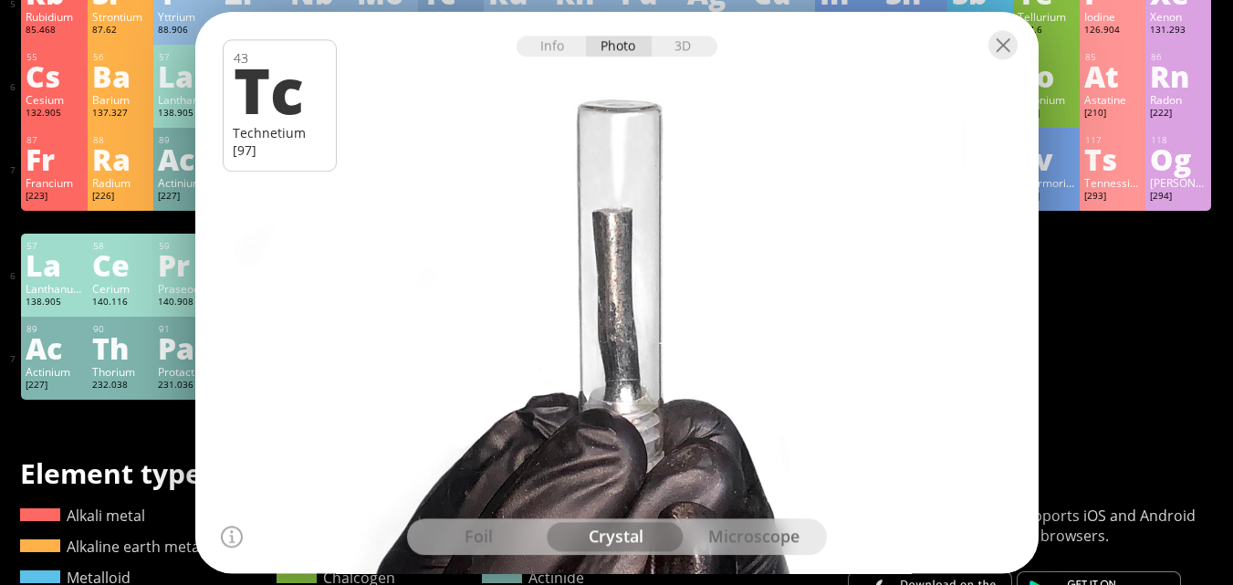
scroll to position [457, 0]
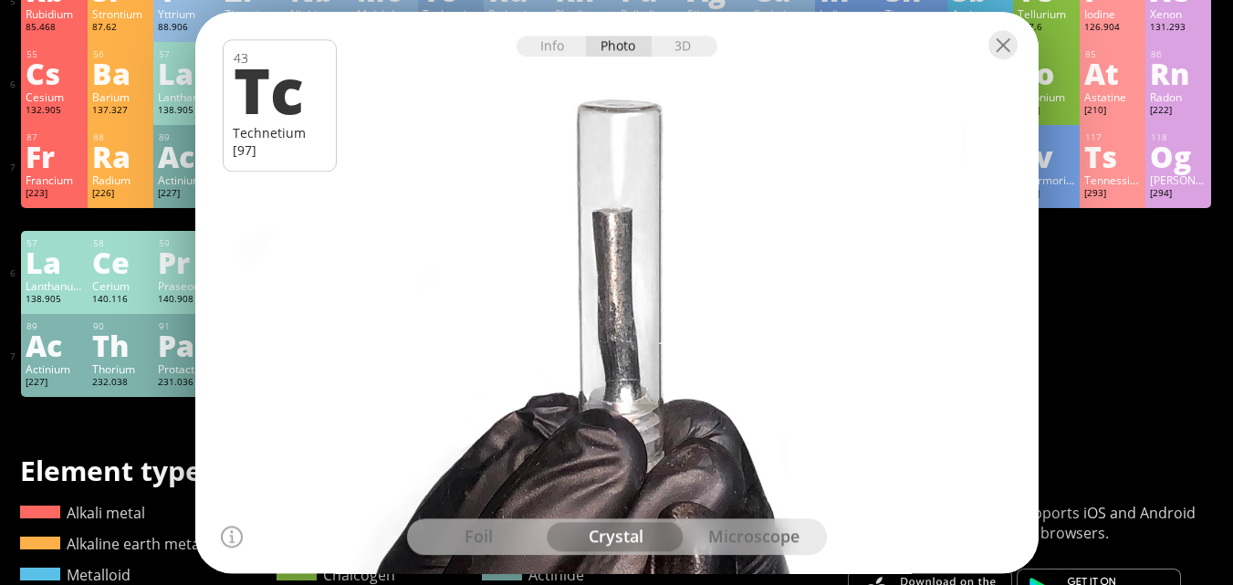
click at [505, 531] on div "foil" at bounding box center [480, 536] width 138 height 29
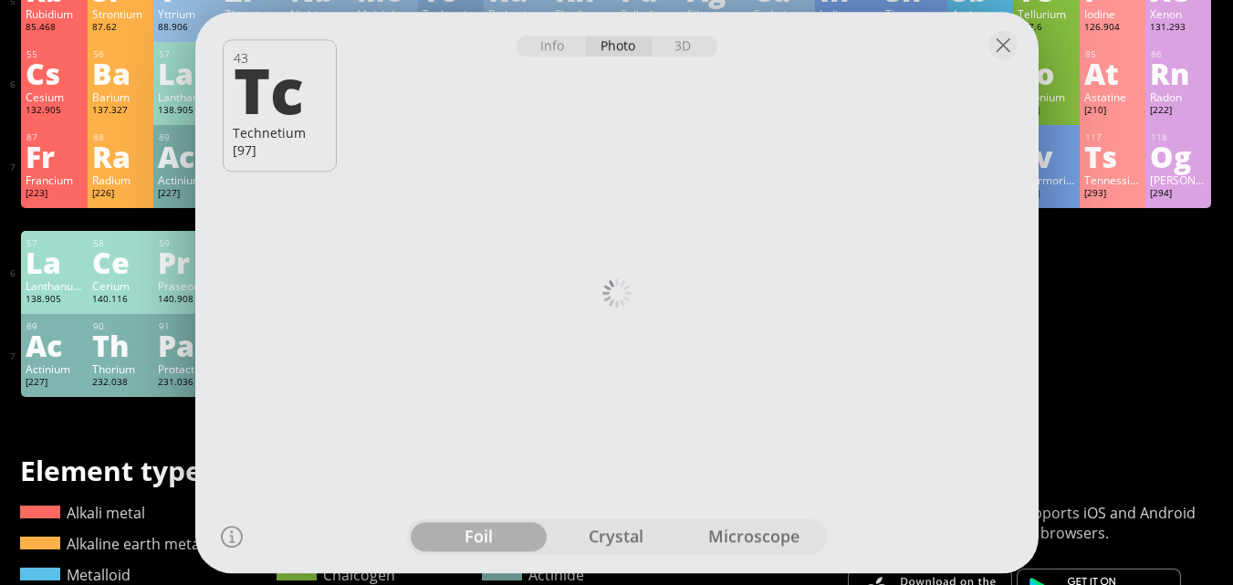
drag, startPoint x: 670, startPoint y: 41, endPoint x: 668, endPoint y: 183, distance: 141.5
click at [671, 41] on div "3D" at bounding box center [685, 46] width 66 height 21
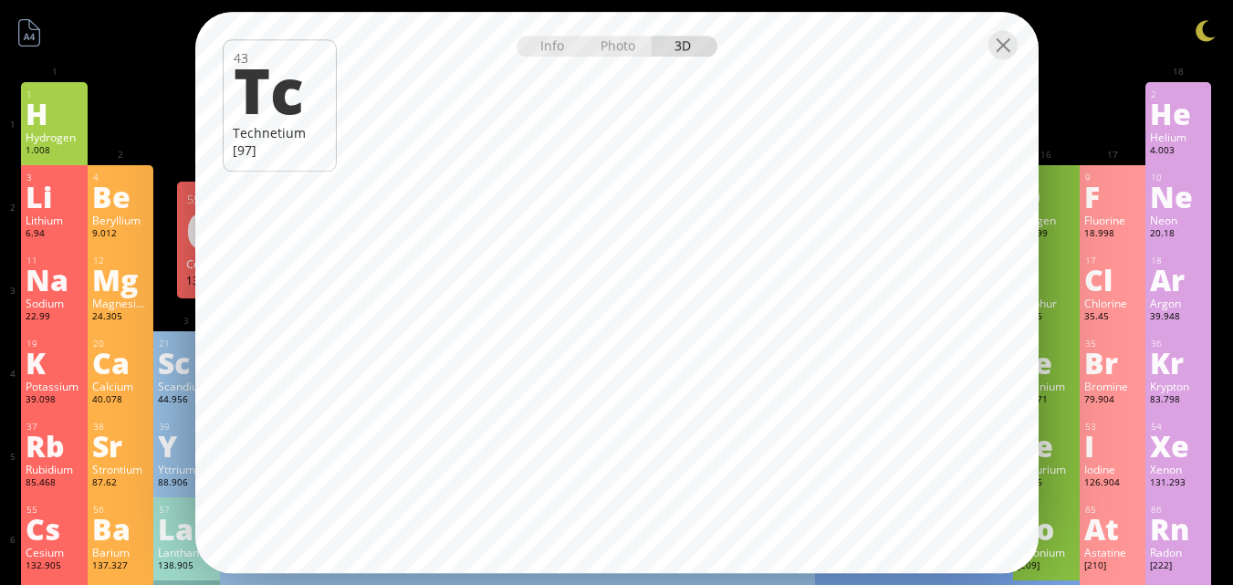
scroll to position [0, 0]
click at [1003, 50] on div at bounding box center [1003, 44] width 29 height 29
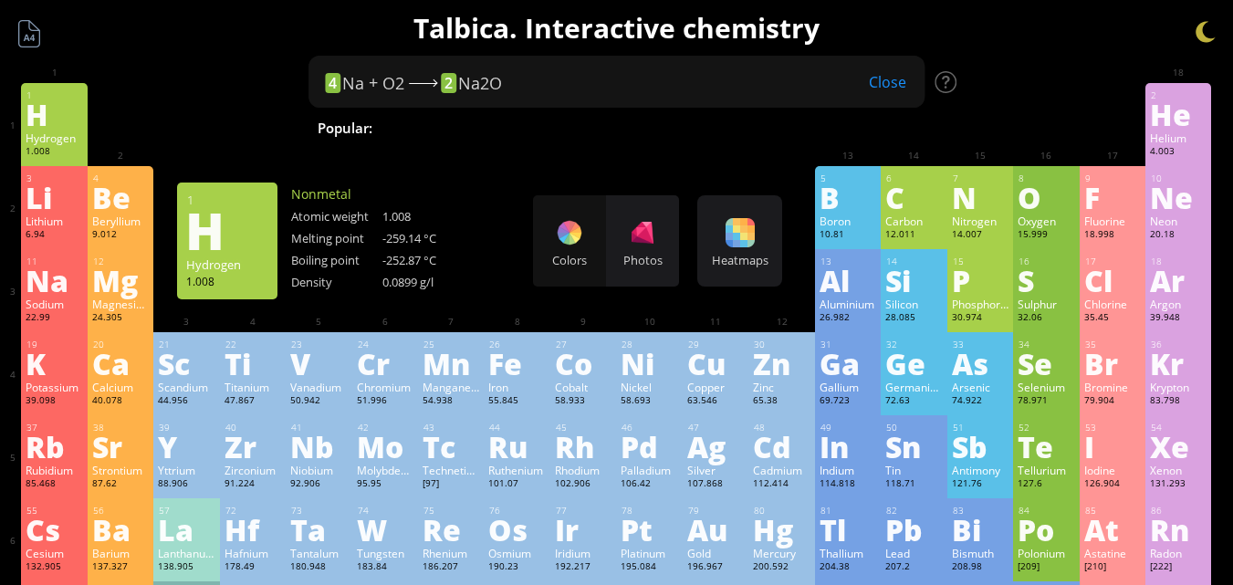
click at [70, 125] on div "H" at bounding box center [54, 114] width 57 height 29
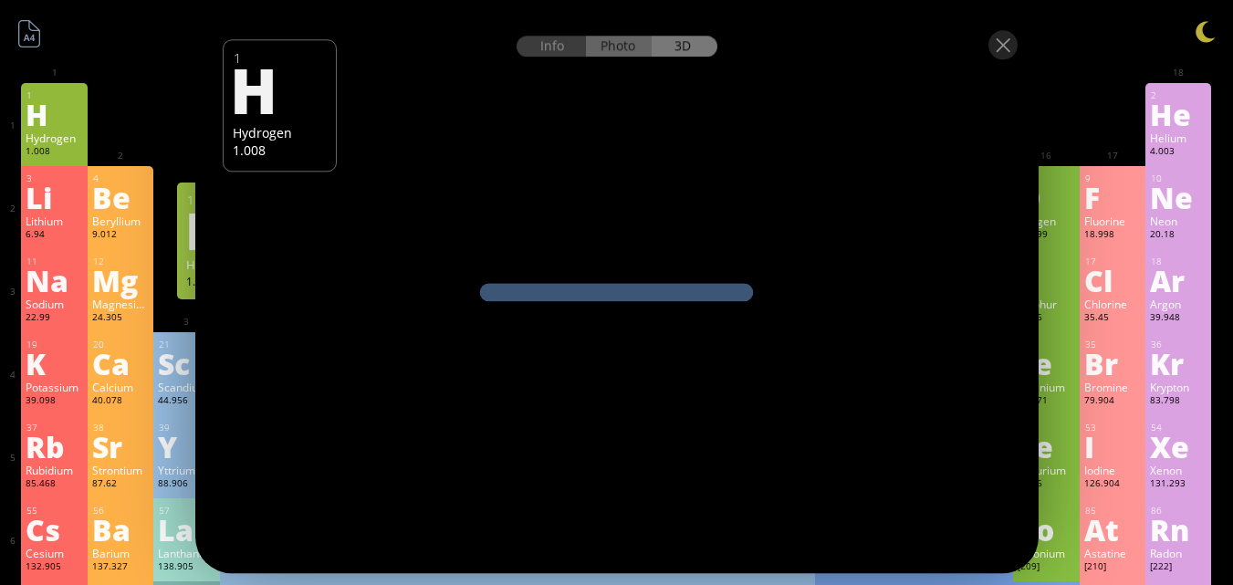
click at [614, 52] on div "Photo" at bounding box center [619, 46] width 66 height 21
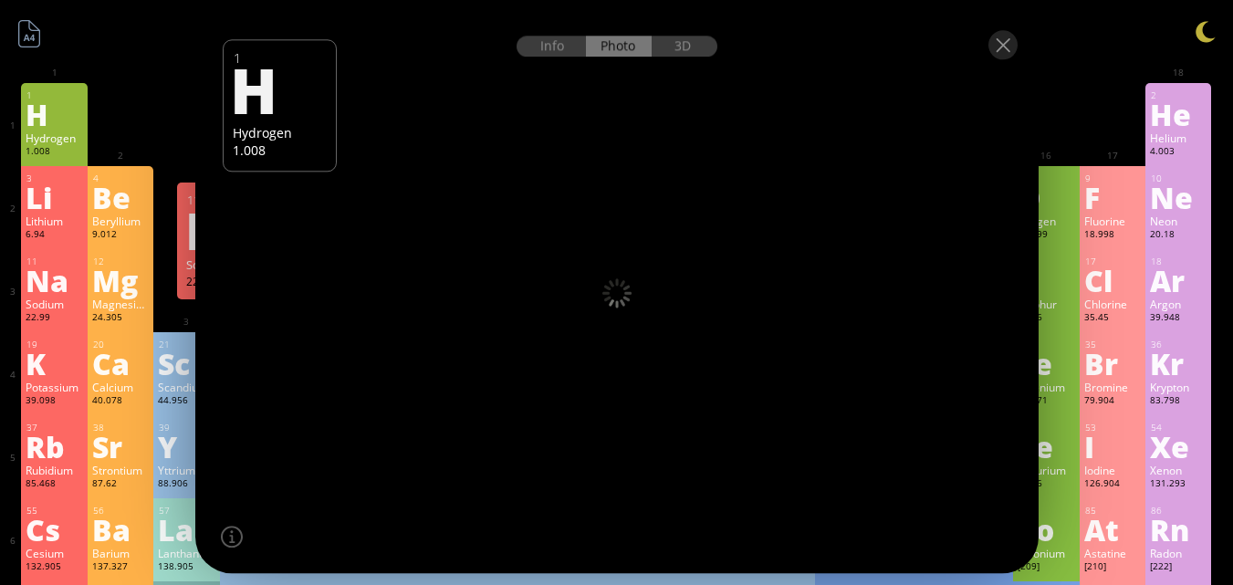
click at [64, 272] on div "Na" at bounding box center [54, 280] width 57 height 29
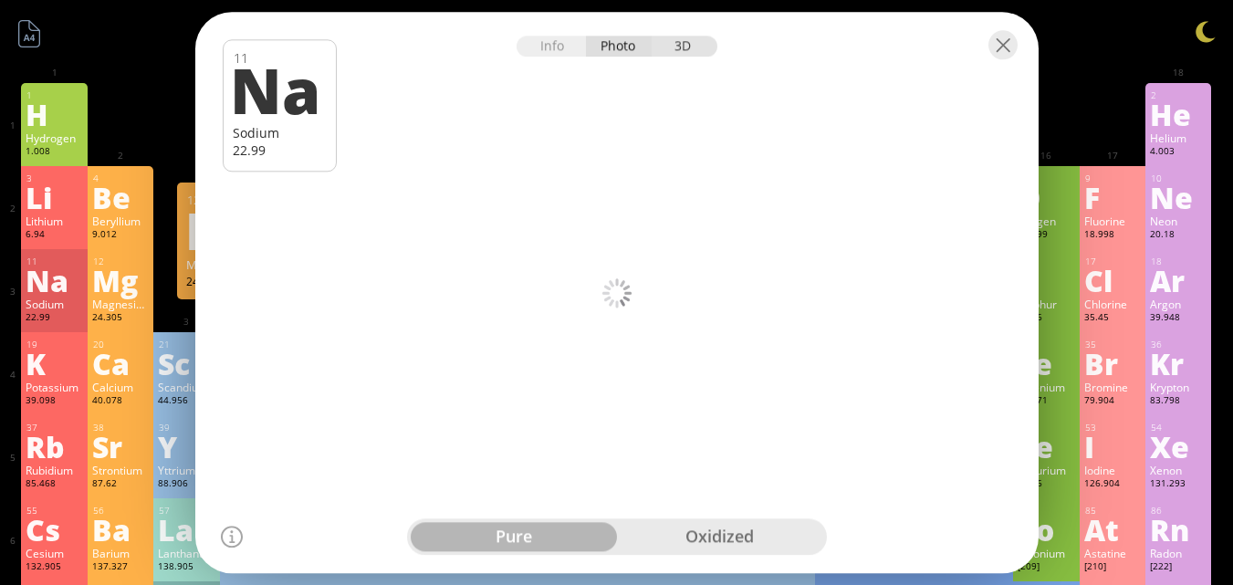
click at [690, 49] on div "3D" at bounding box center [685, 46] width 66 height 21
click at [623, 42] on div "Photo" at bounding box center [619, 46] width 66 height 21
drag, startPoint x: 741, startPoint y: 530, endPoint x: 719, endPoint y: 531, distance: 22.8
click at [740, 530] on div "oxidized" at bounding box center [720, 536] width 206 height 29
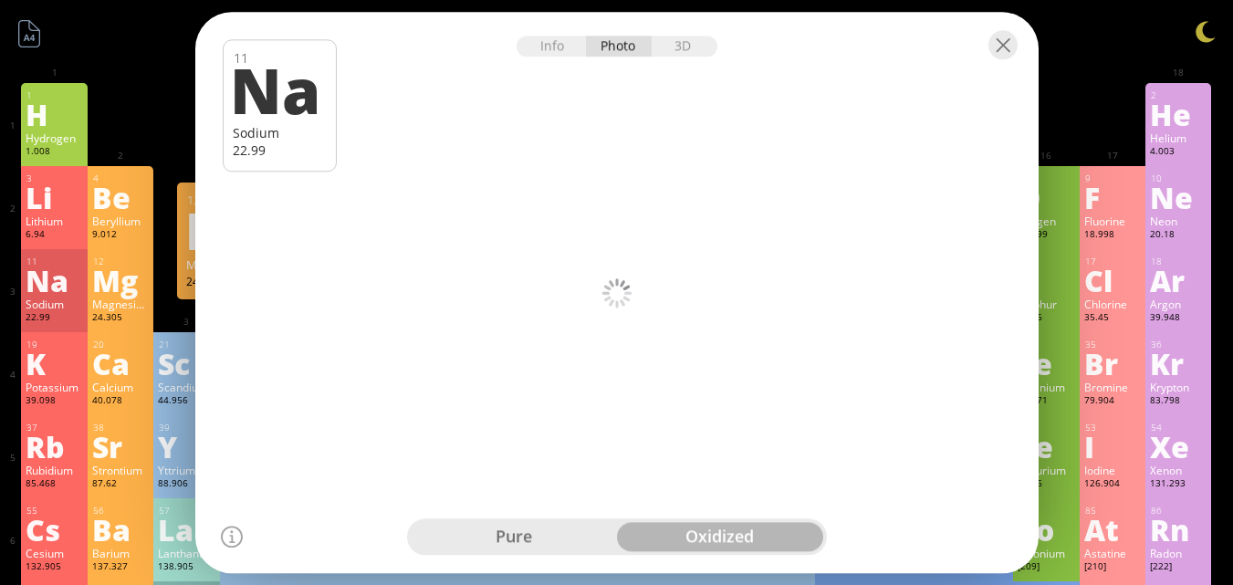
click at [572, 543] on div "pure" at bounding box center [514, 536] width 206 height 29
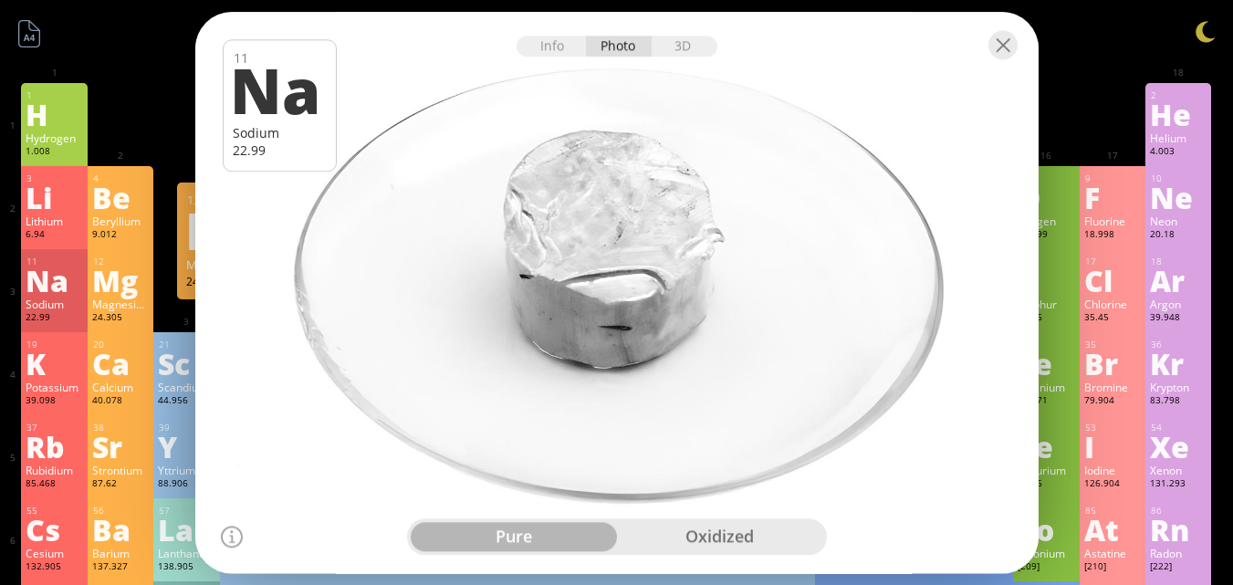
click at [785, 548] on div "oxidized" at bounding box center [720, 536] width 206 height 29
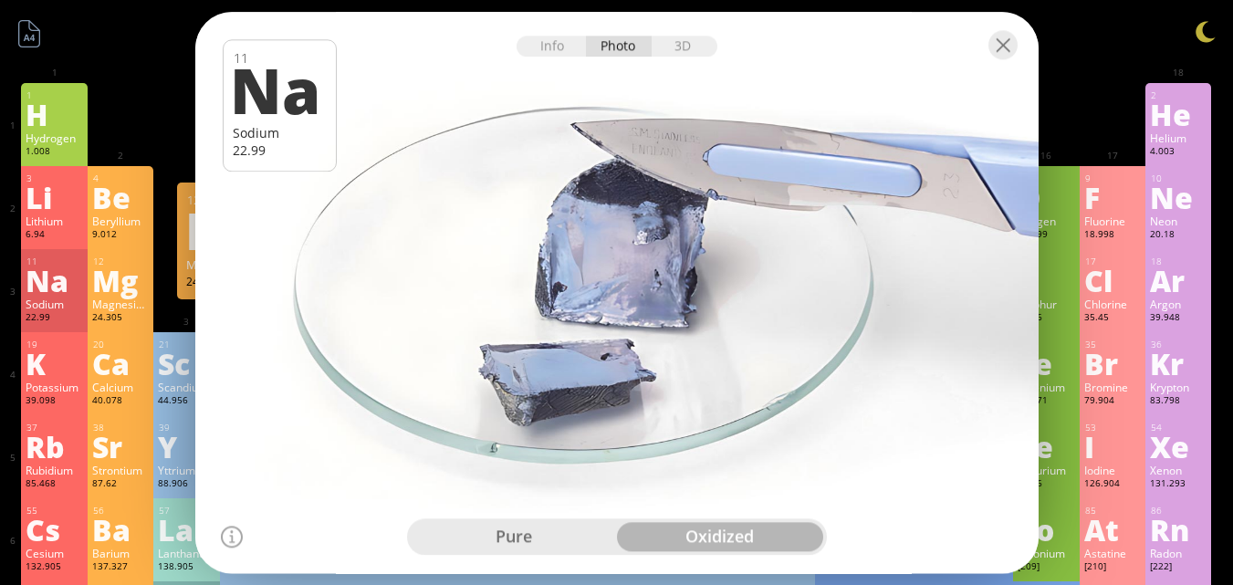
click at [499, 549] on div "pure" at bounding box center [514, 536] width 206 height 29
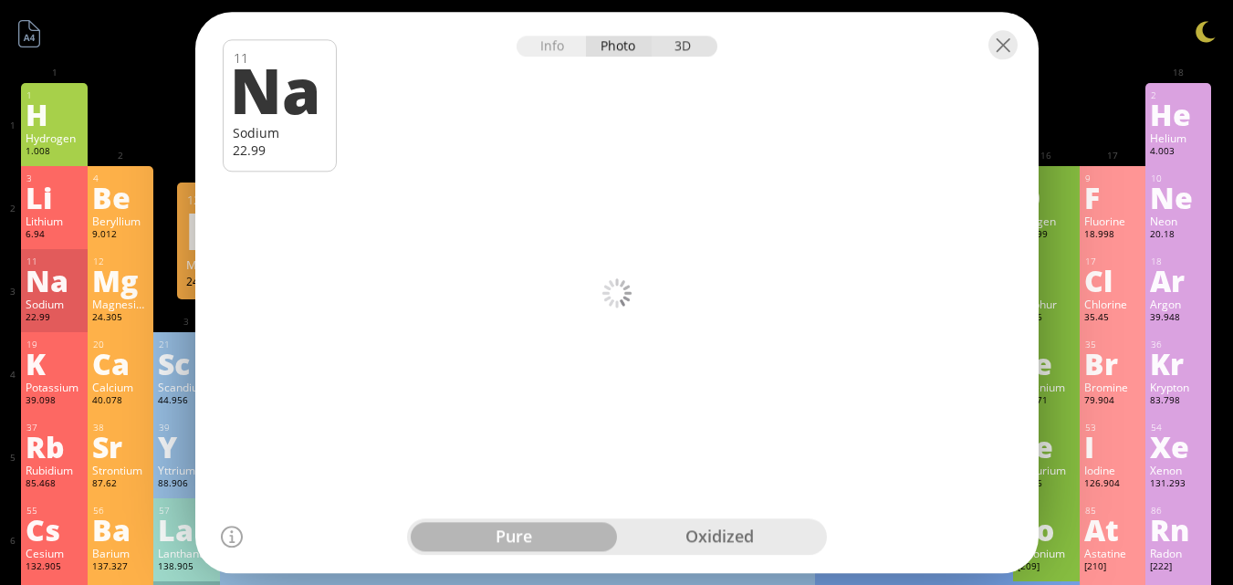
click at [680, 46] on div "3D" at bounding box center [685, 46] width 66 height 21
